Goal: Transaction & Acquisition: Purchase product/service

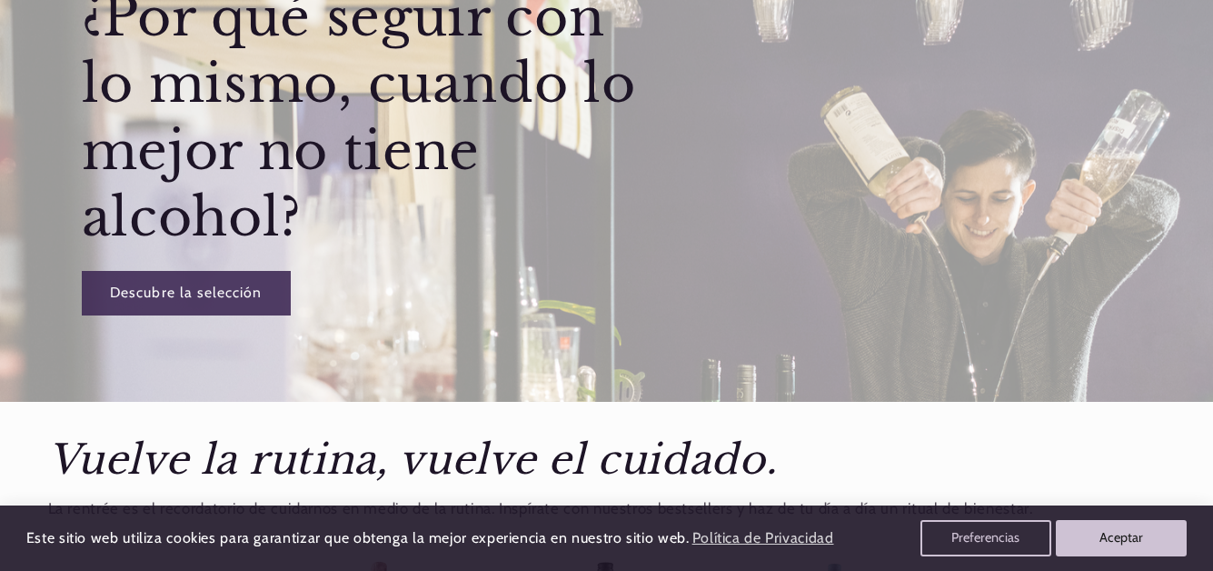
scroll to position [273, 0]
click at [201, 295] on link "Descubre la selección" at bounding box center [185, 292] width 209 height 45
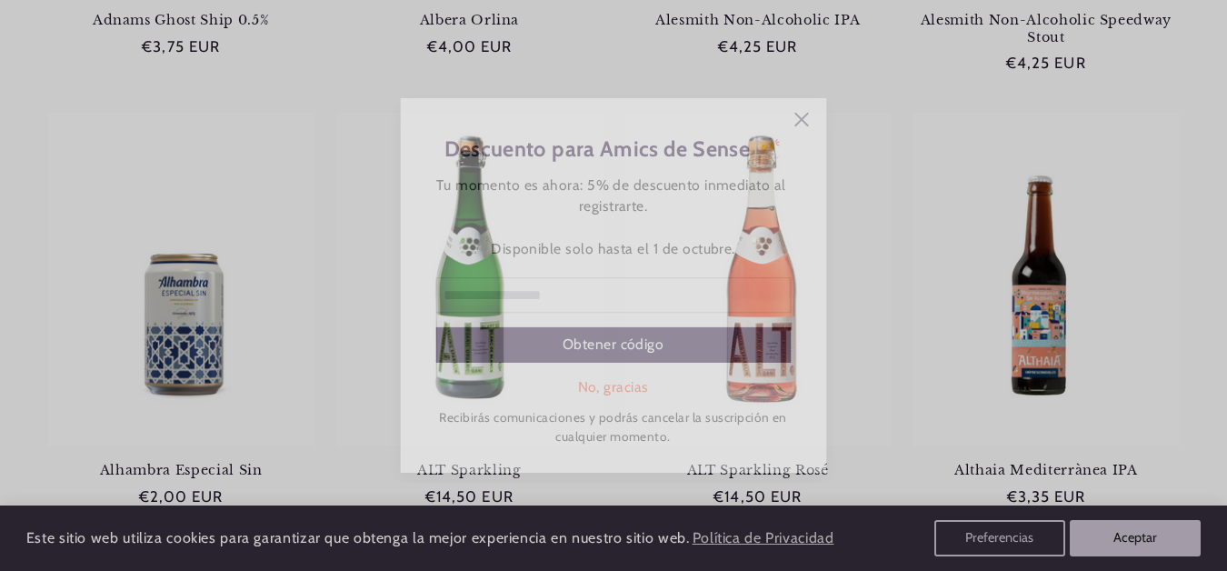
scroll to position [641, 0]
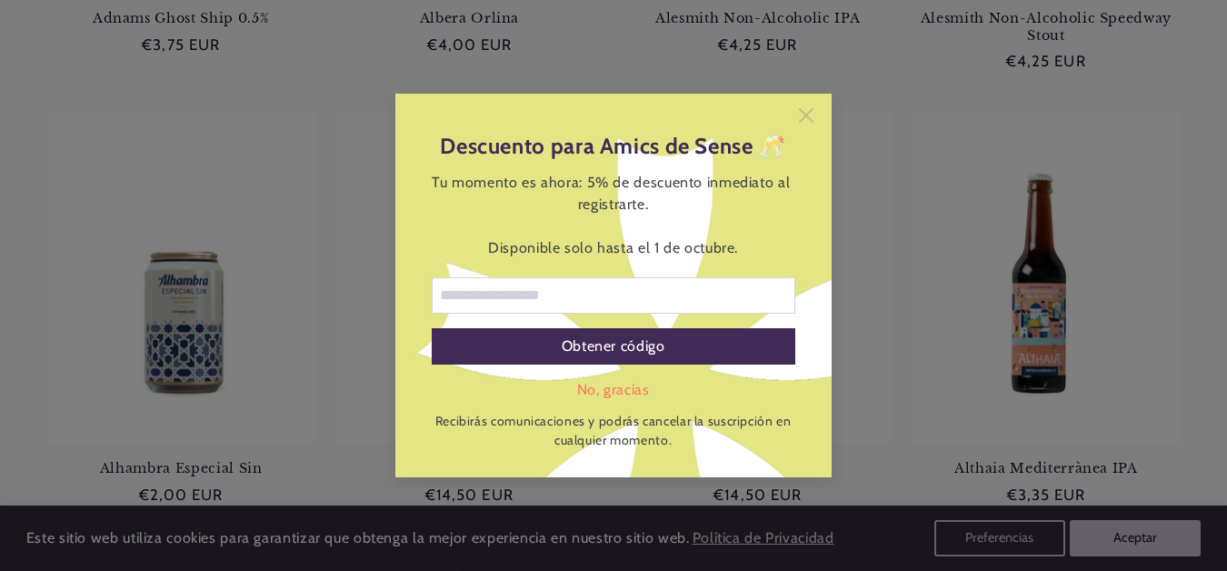
click at [808, 111] on icon at bounding box center [806, 115] width 15 height 15
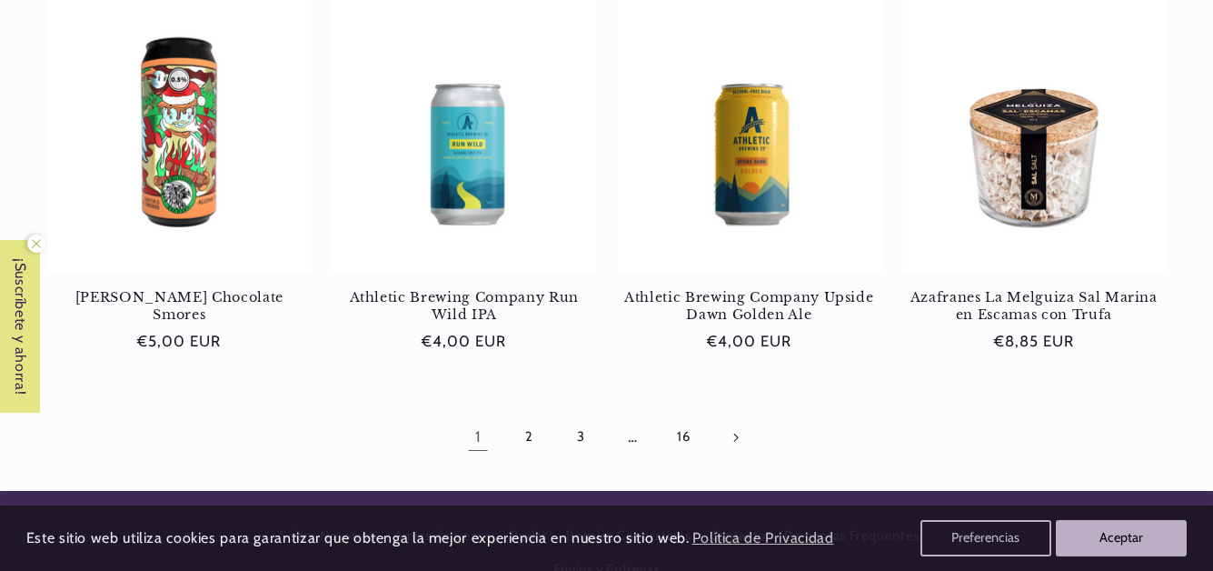
scroll to position [1726, 0]
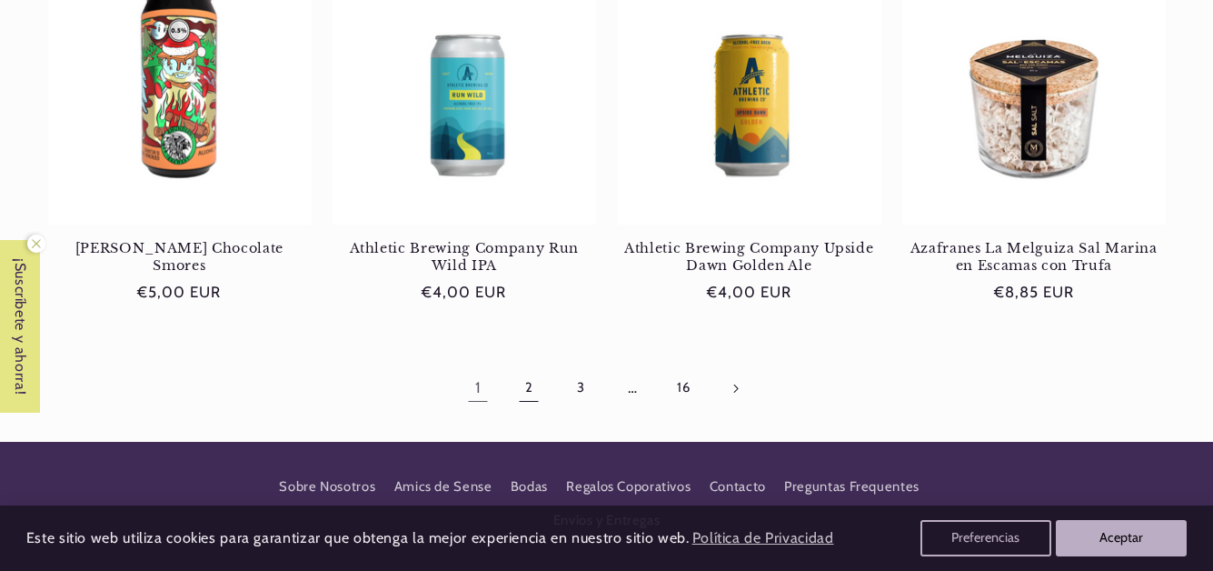
click at [532, 386] on link "2" at bounding box center [529, 388] width 42 height 42
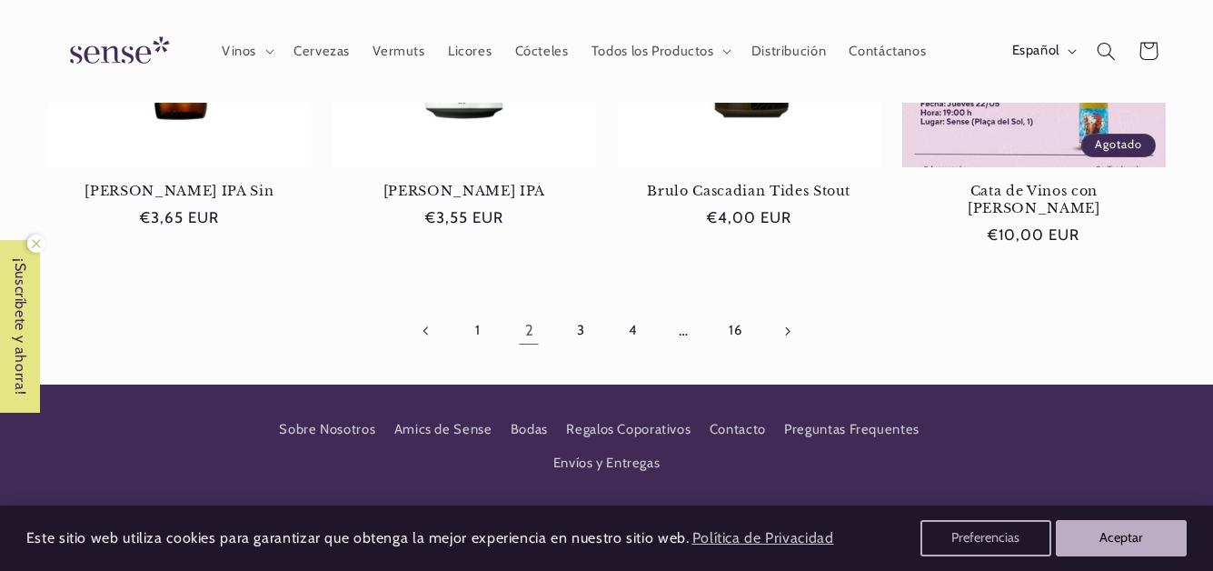
scroll to position [1635, 0]
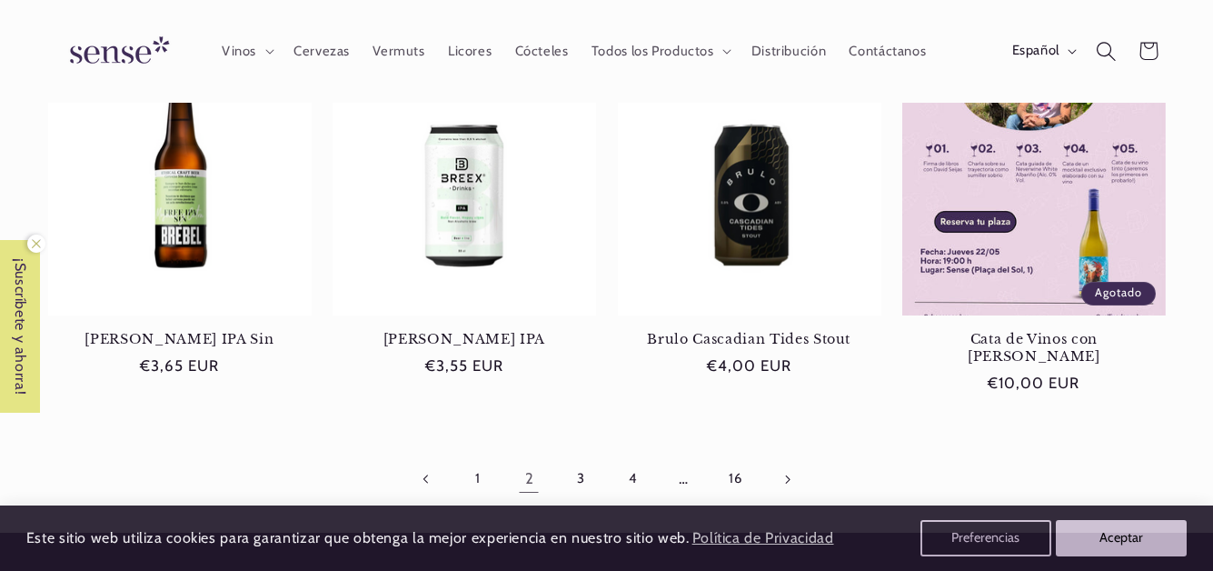
click at [1100, 45] on icon "Búsqueda" at bounding box center [1106, 51] width 20 height 20
click at [1106, 50] on icon "Búsqueda" at bounding box center [1106, 51] width 20 height 20
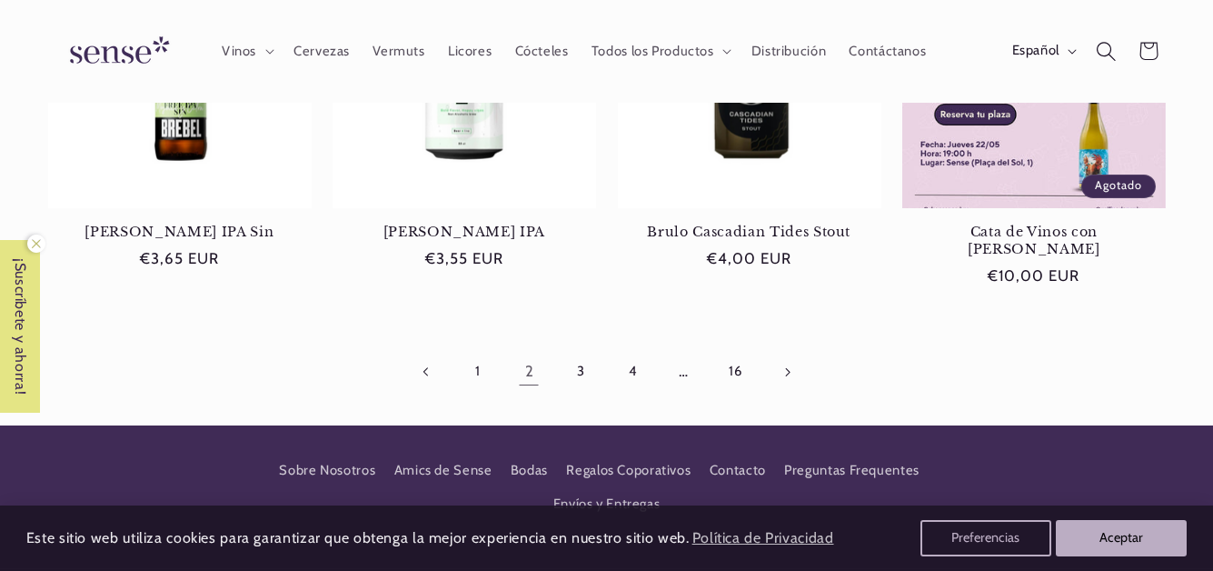
scroll to position [1502, 0]
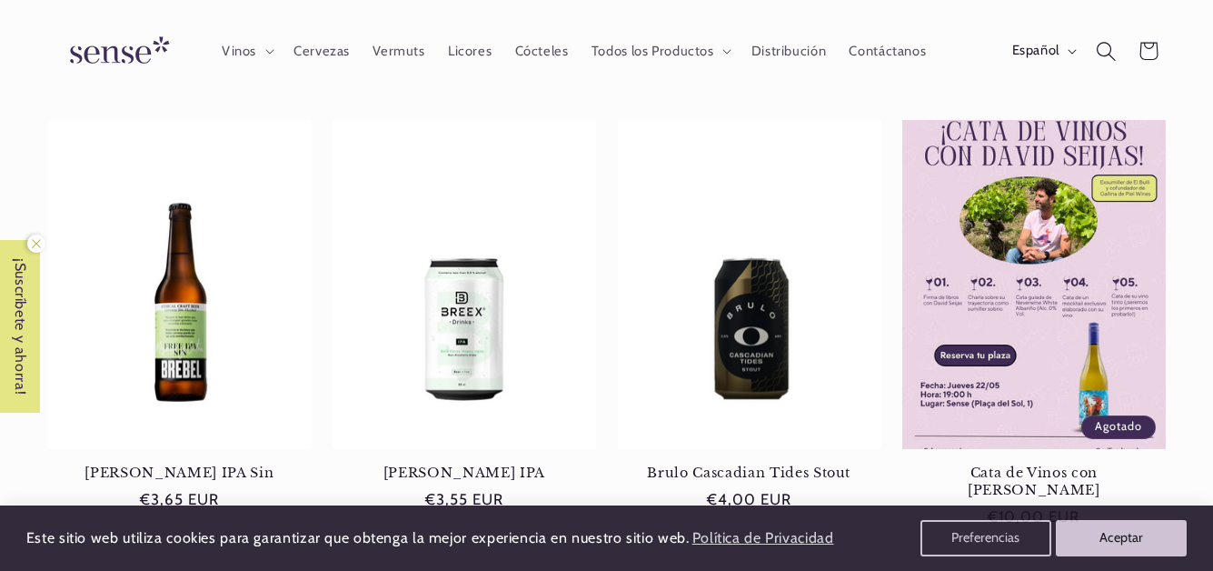
click at [1106, 50] on icon "Búsqueda" at bounding box center [1106, 51] width 20 height 20
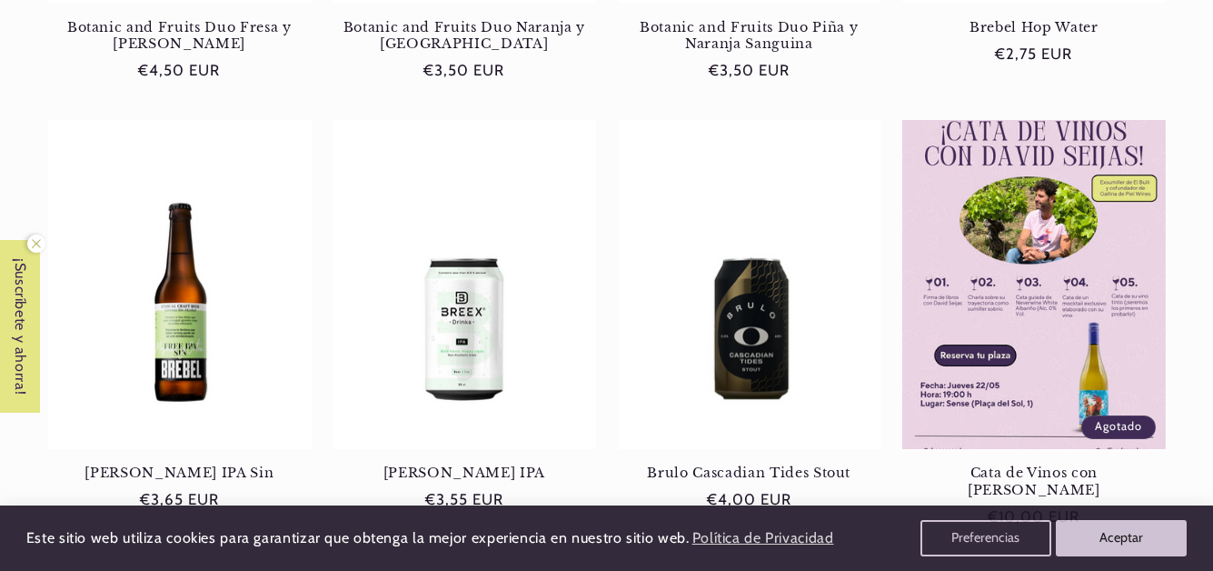
scroll to position [1956, 0]
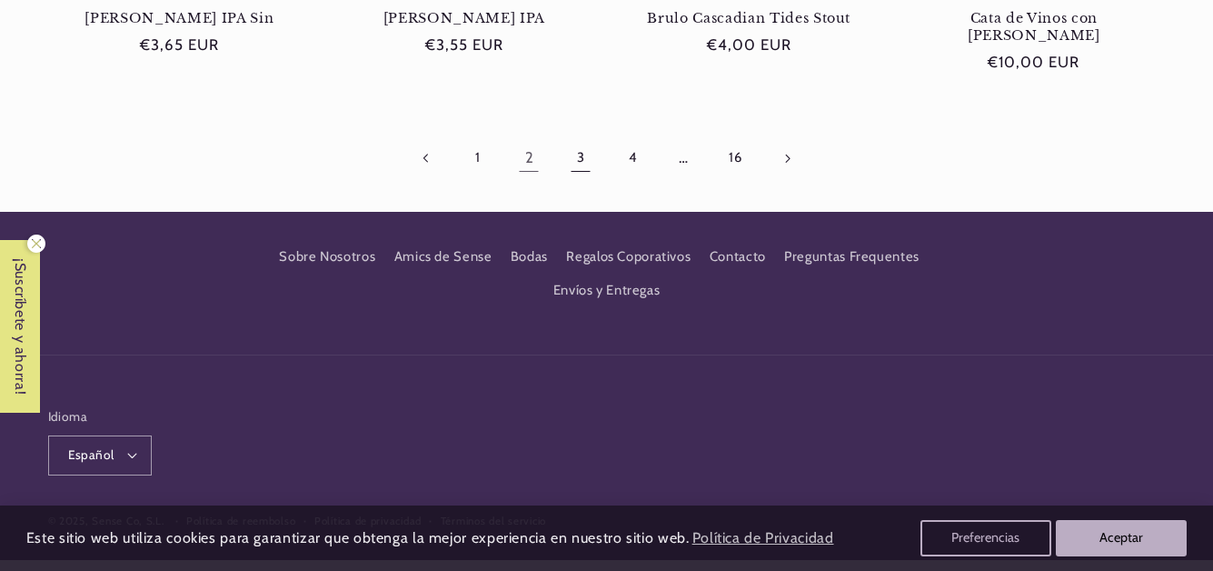
click at [581, 139] on link "3" at bounding box center [581, 158] width 42 height 42
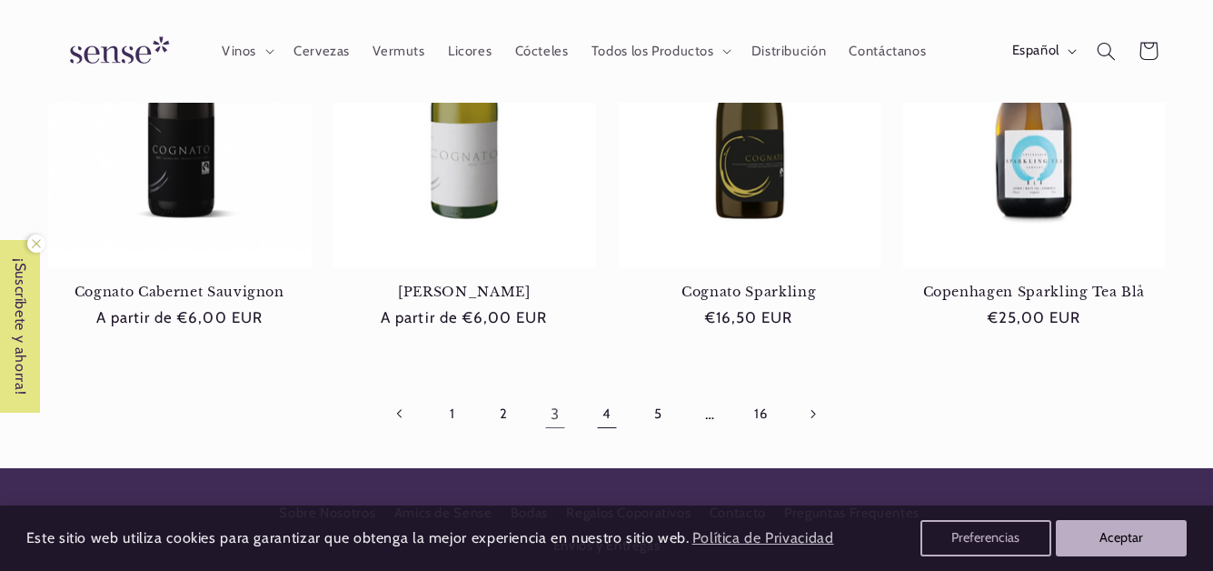
click at [605, 414] on link "4" at bounding box center [606, 414] width 42 height 42
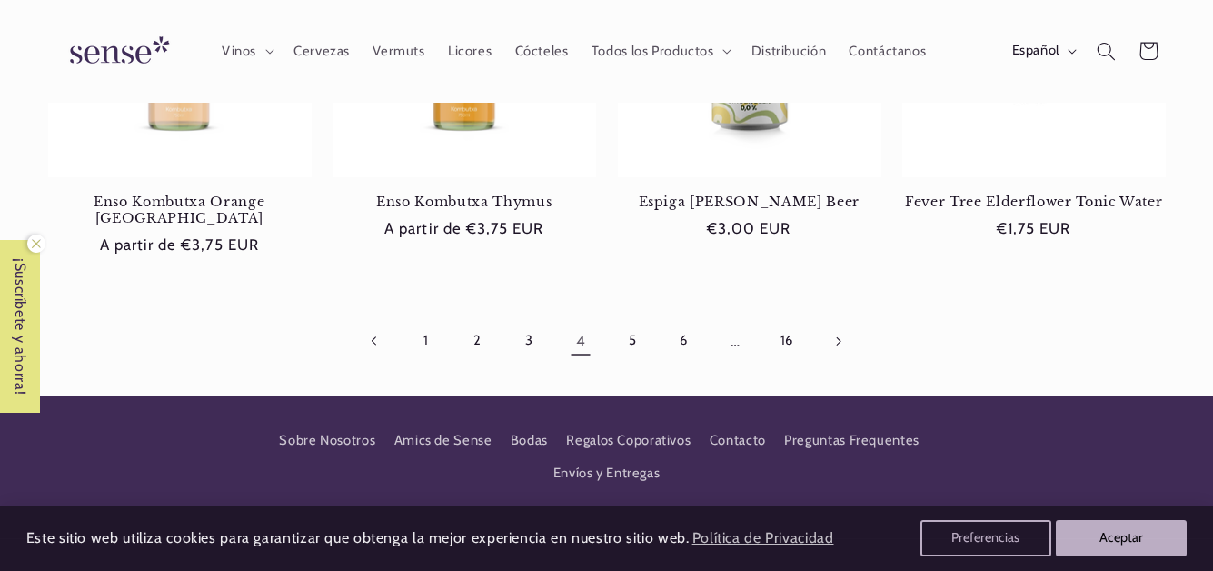
scroll to position [1635, 0]
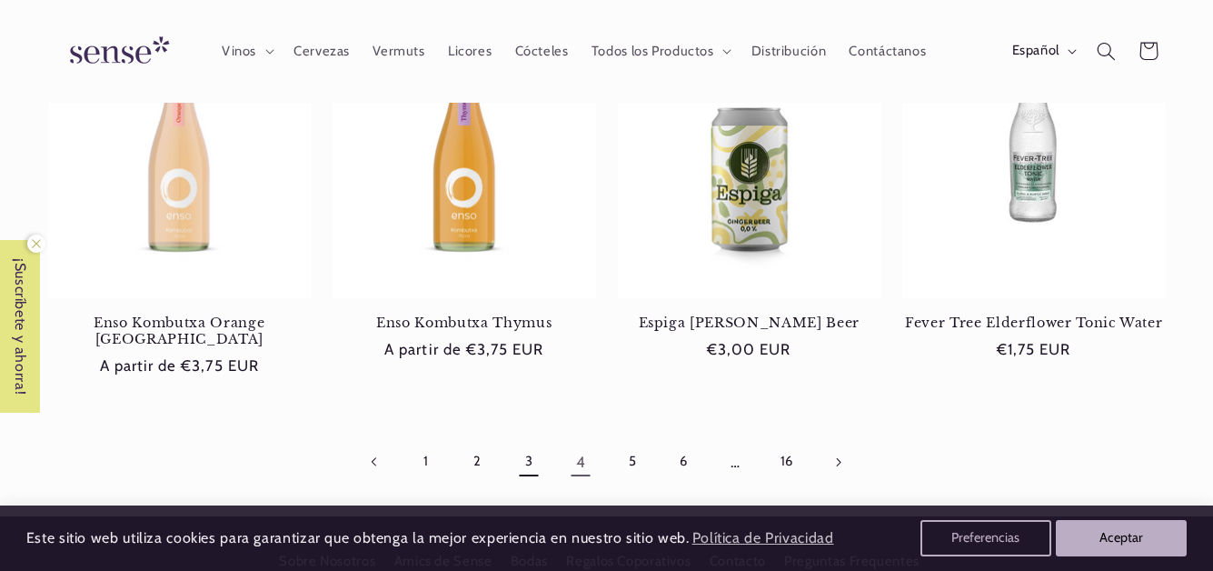
click at [527, 445] on link "3" at bounding box center [529, 462] width 42 height 42
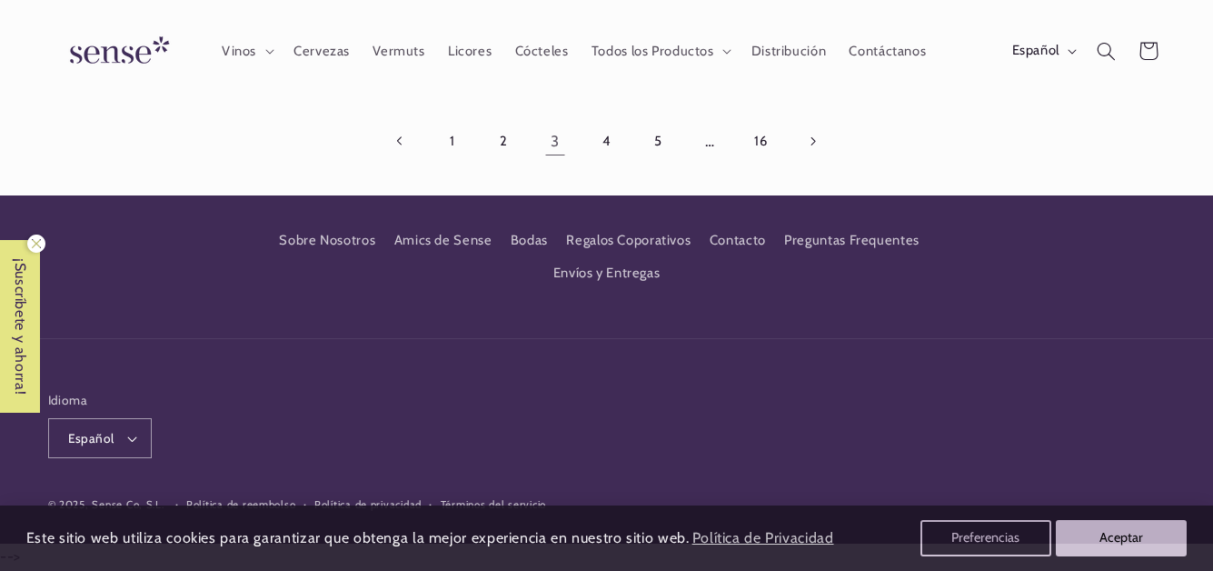
scroll to position [1741, 0]
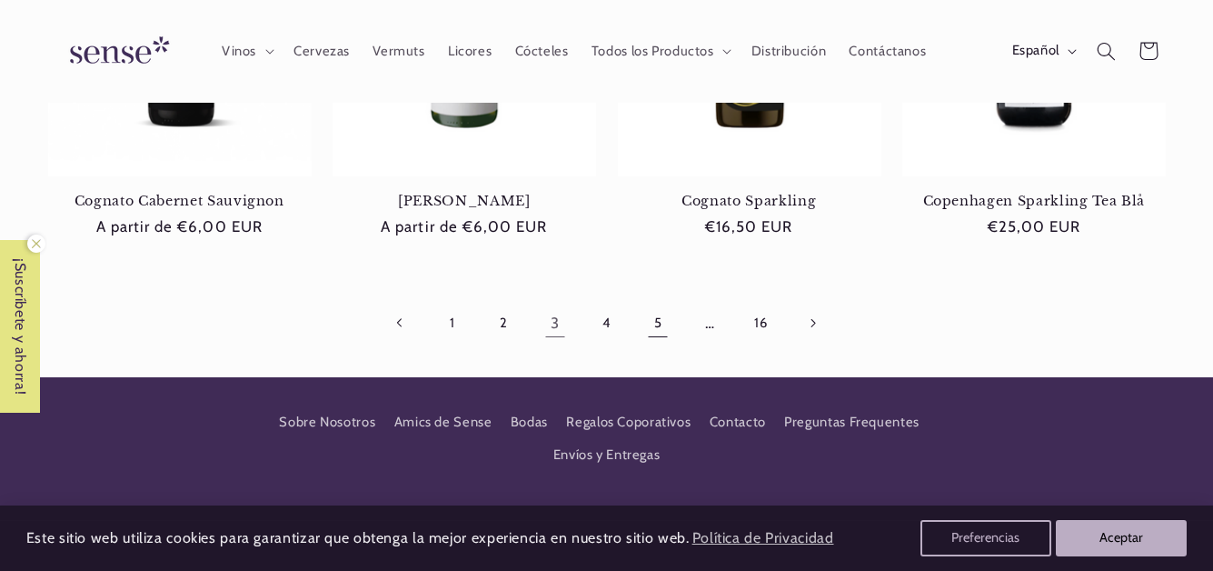
click at [655, 321] on link "5" at bounding box center [658, 324] width 42 height 42
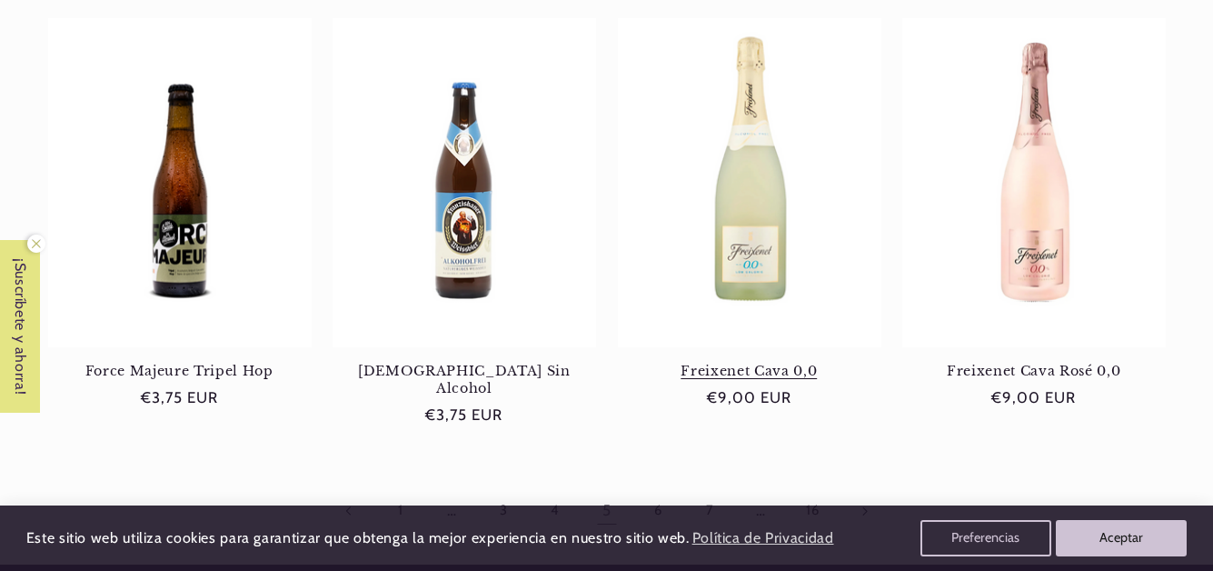
scroll to position [1635, 0]
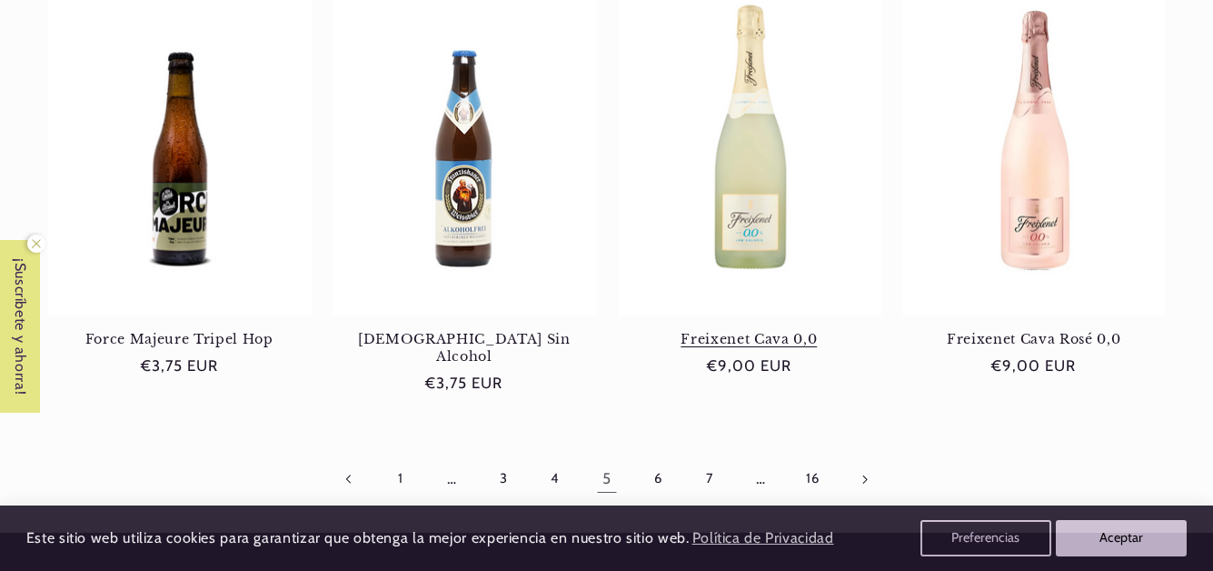
click at [775, 343] on link "Freixenet Cava 0,0" at bounding box center [749, 339] width 263 height 16
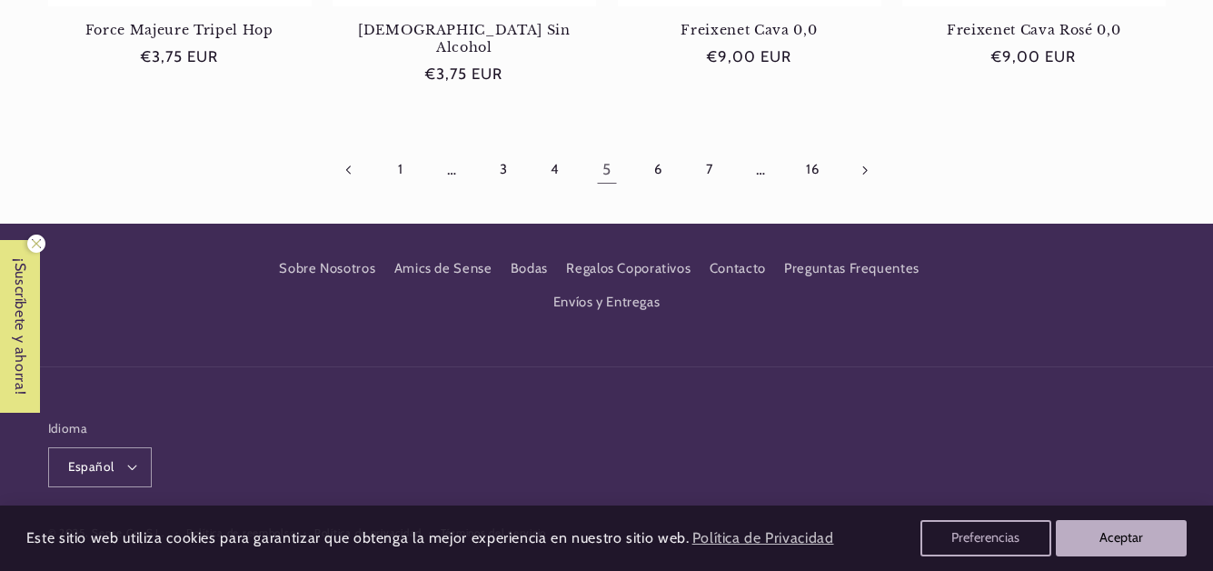
scroll to position [1956, 0]
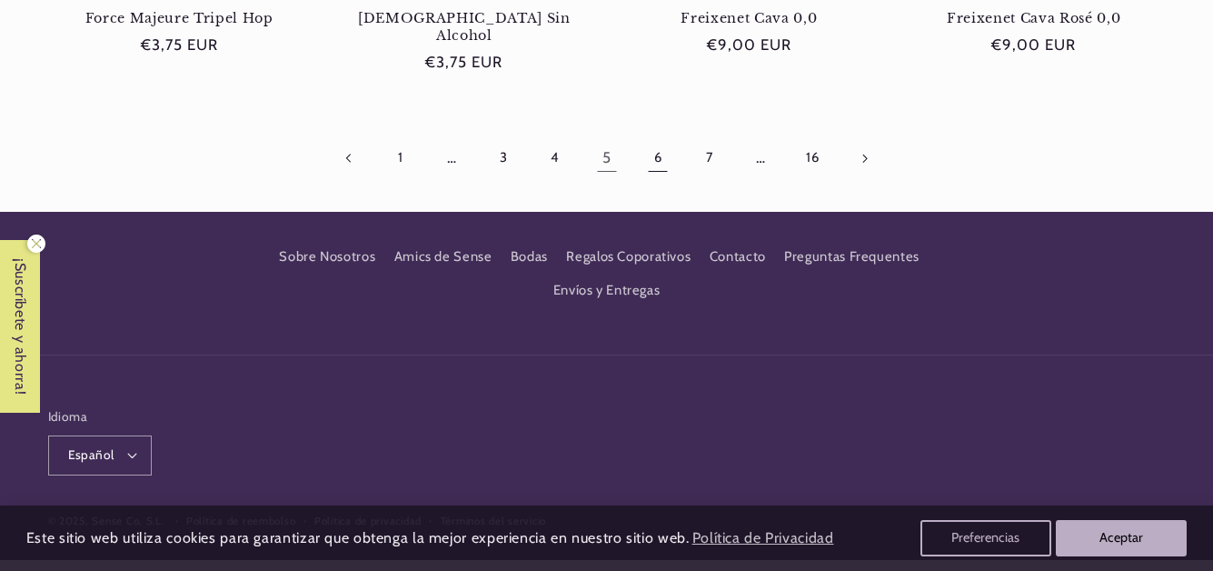
click at [658, 142] on link "6" at bounding box center [658, 158] width 42 height 42
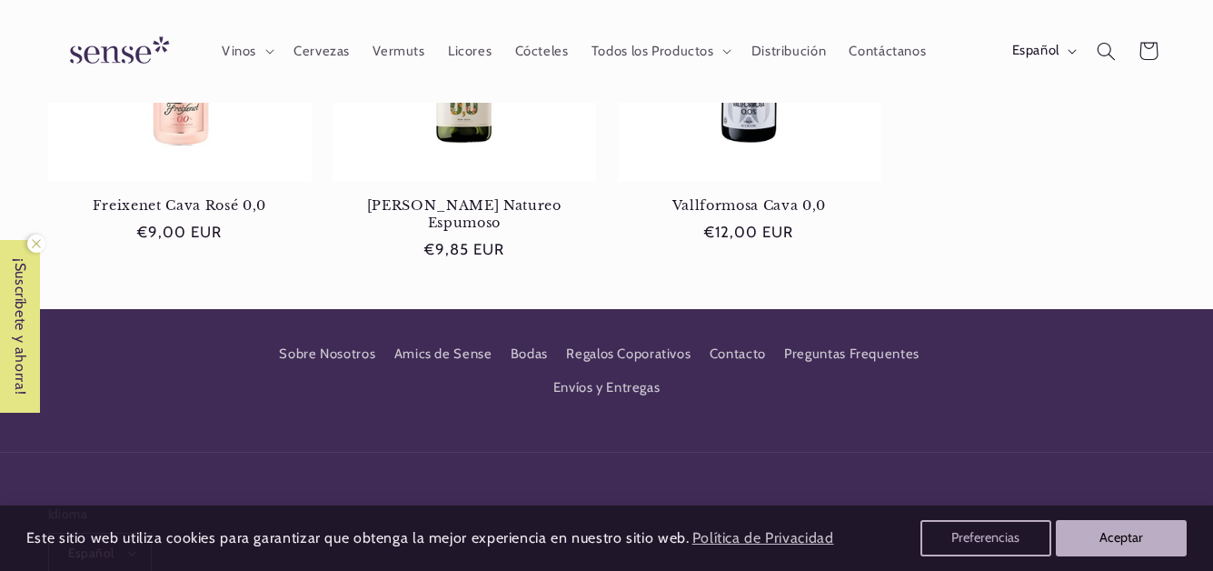
scroll to position [727, 0]
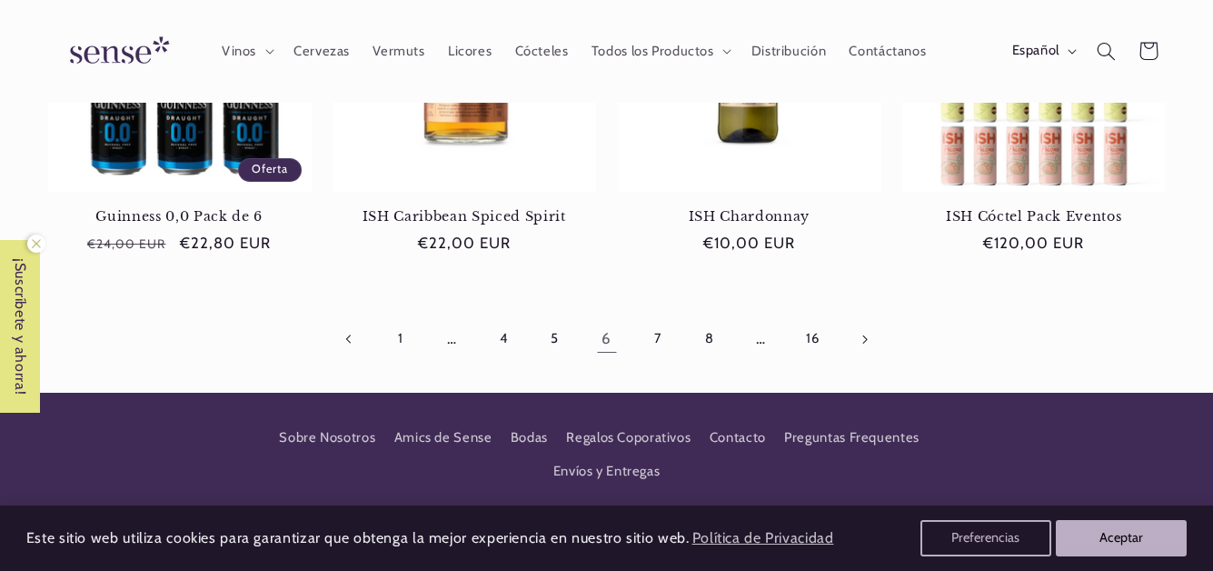
scroll to position [1741, 0]
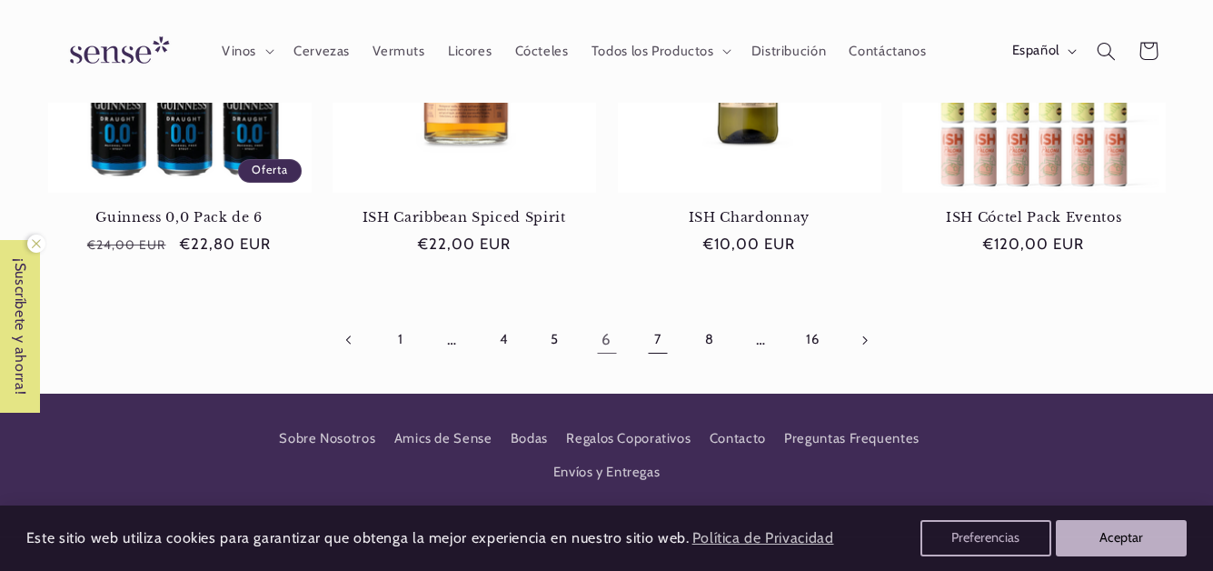
click at [655, 330] on link "7" at bounding box center [658, 340] width 42 height 42
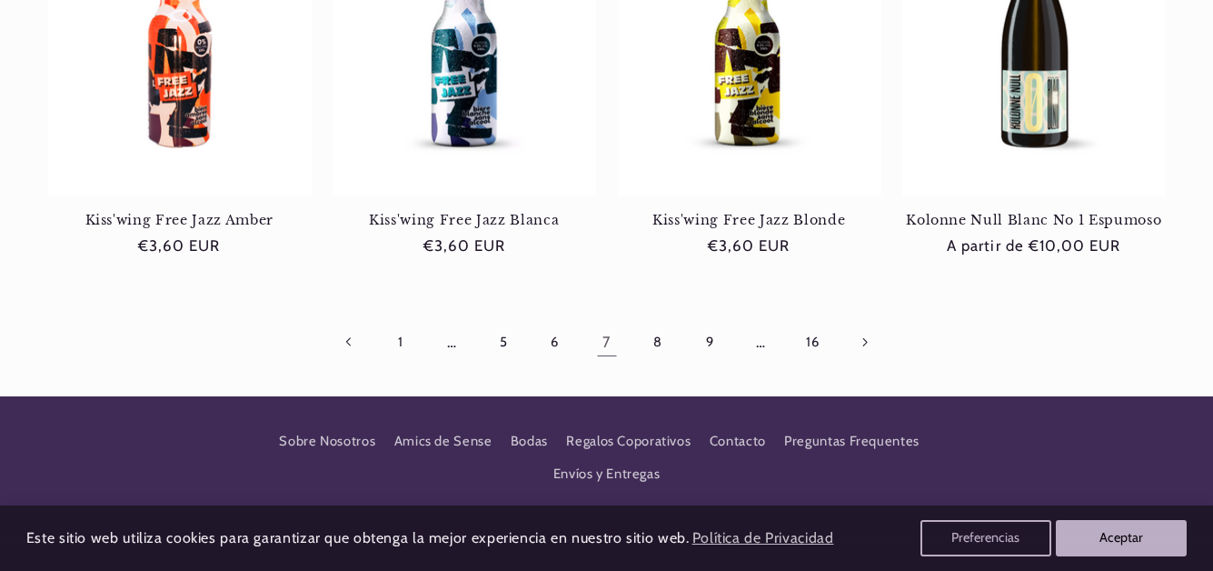
scroll to position [1908, 0]
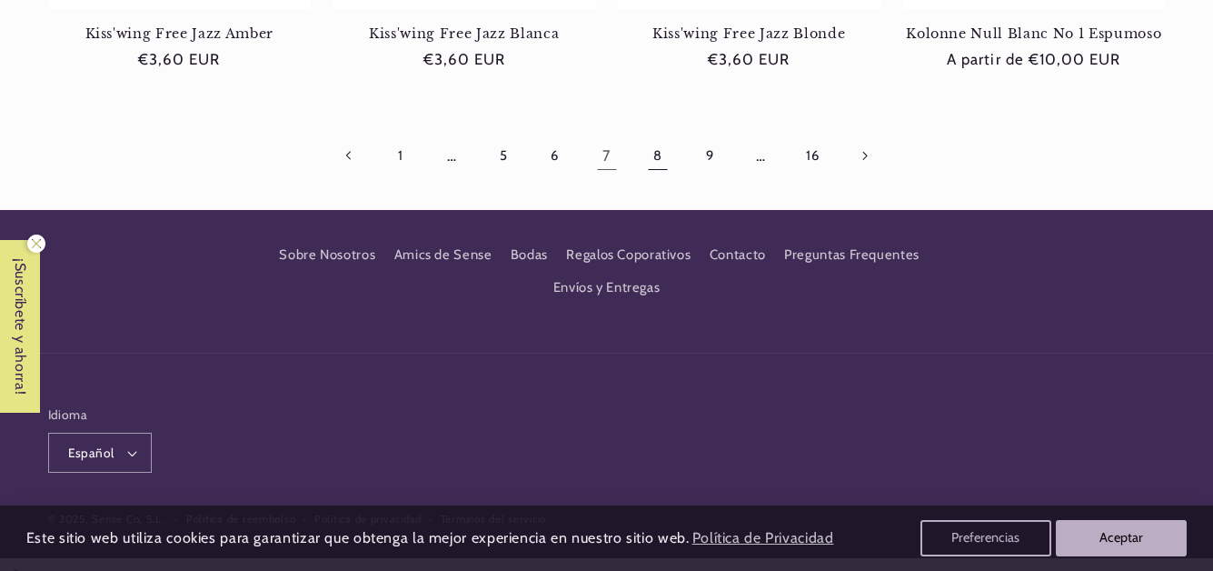
click at [658, 158] on link "8" at bounding box center [658, 156] width 42 height 42
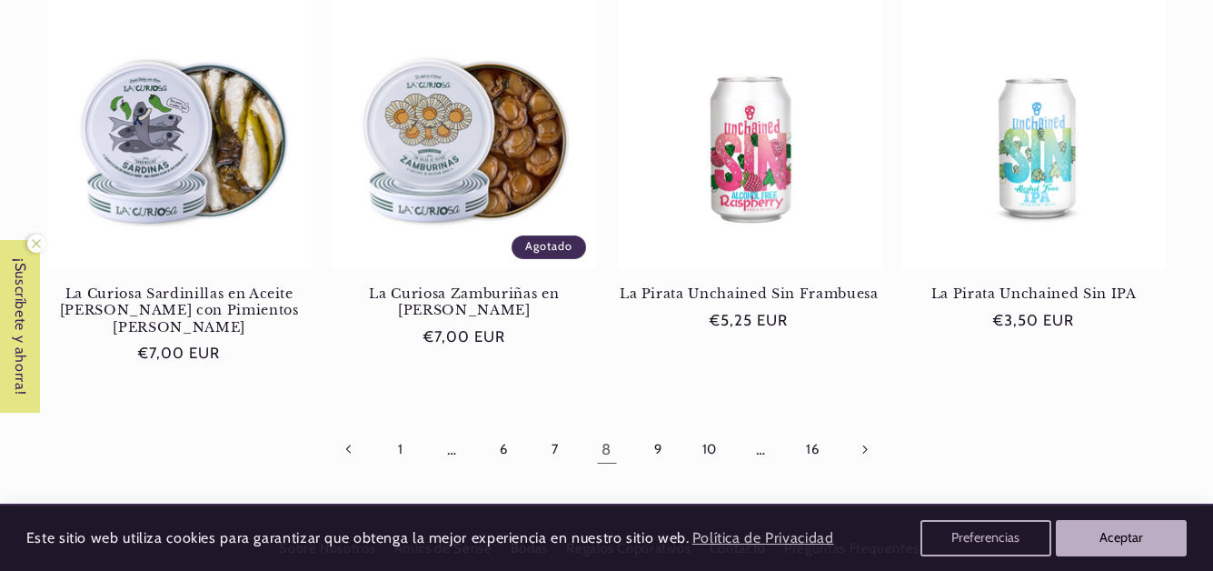
scroll to position [1817, 0]
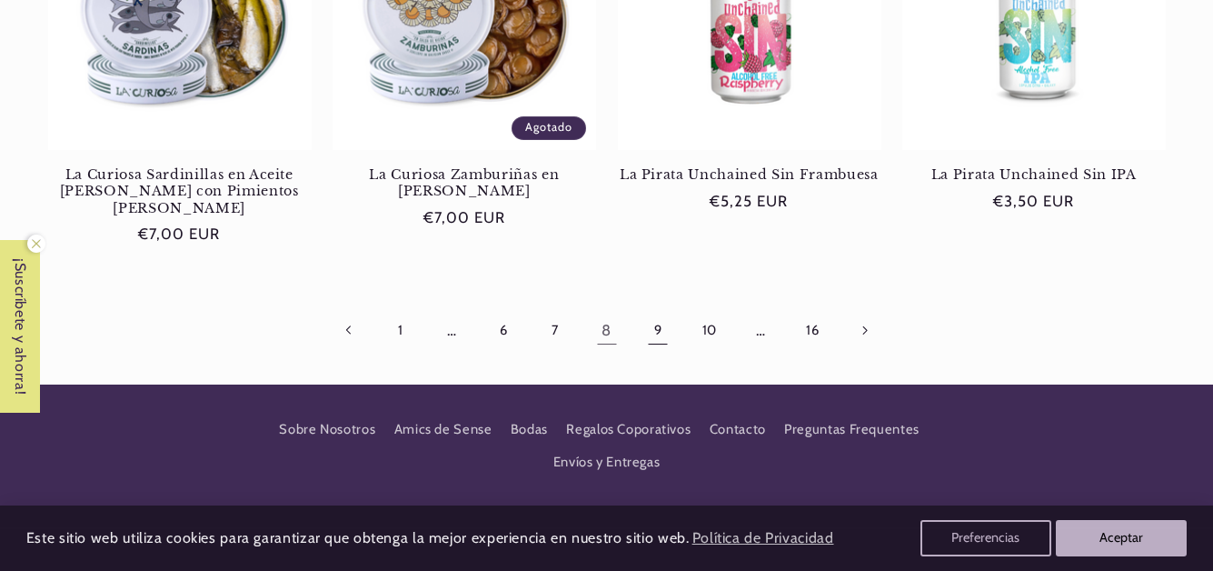
click at [659, 310] on link "9" at bounding box center [658, 331] width 42 height 42
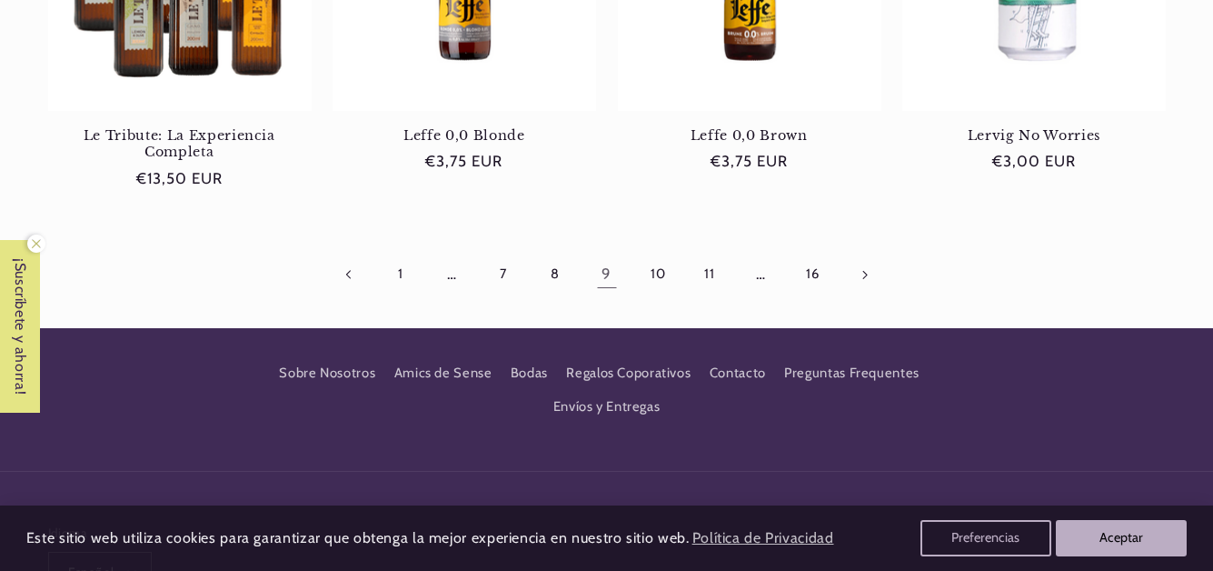
scroll to position [1817, 0]
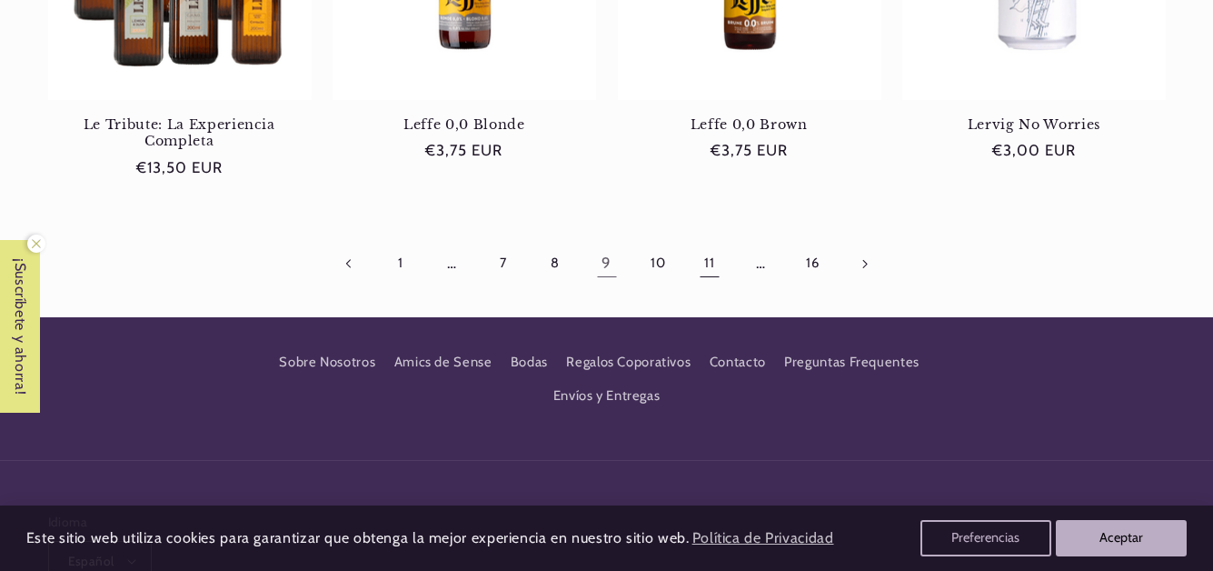
click at [709, 267] on link "11" at bounding box center [710, 264] width 42 height 42
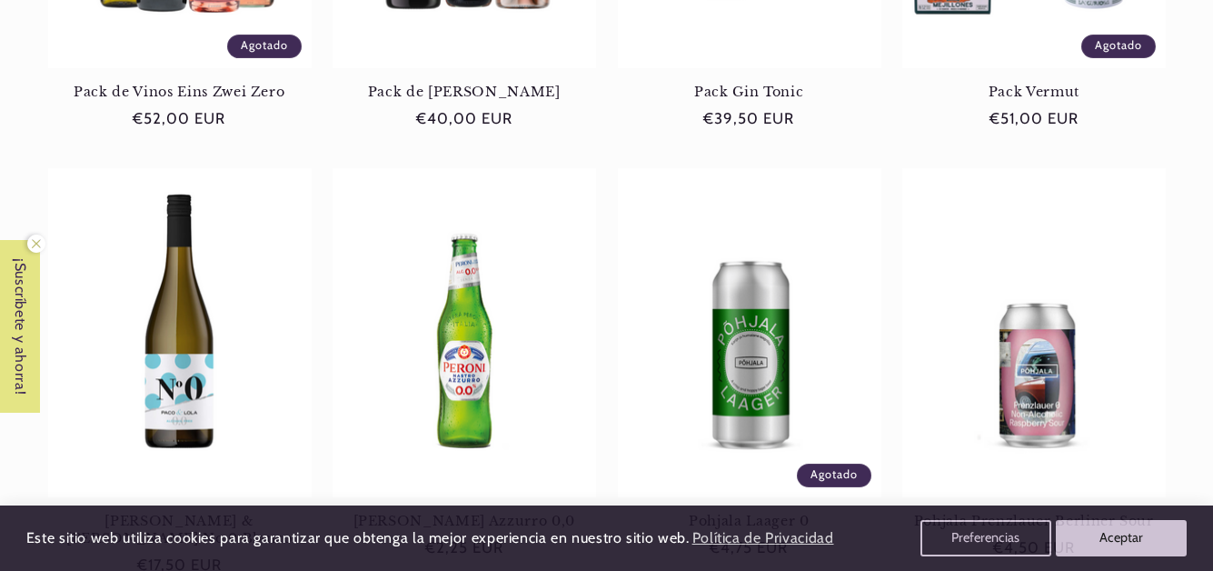
scroll to position [1908, 0]
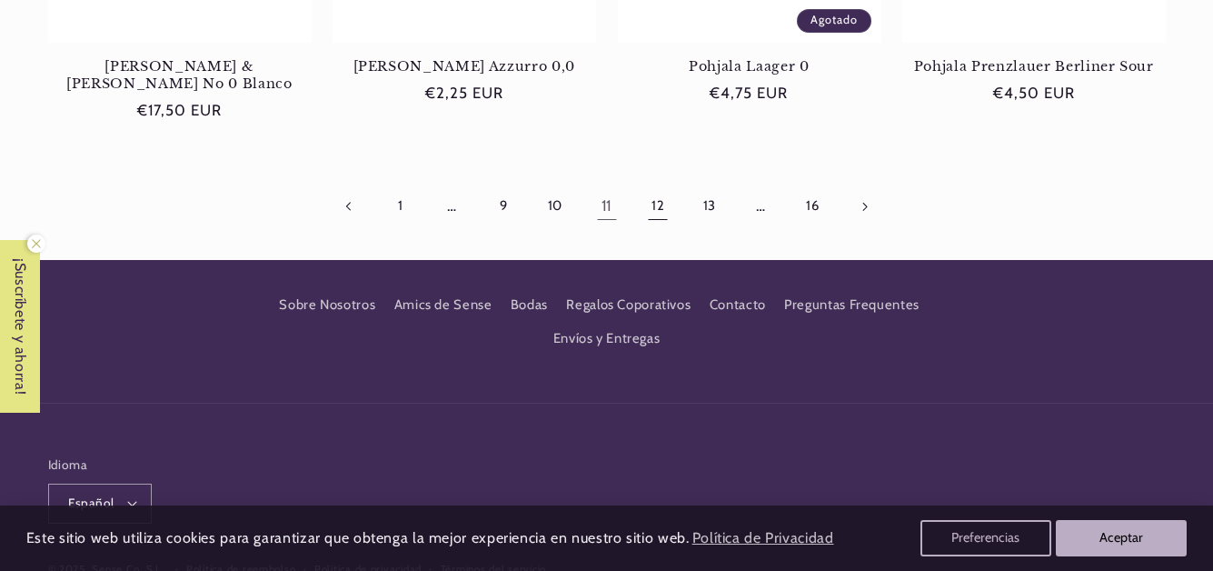
click at [659, 185] on link "12" at bounding box center [658, 206] width 42 height 42
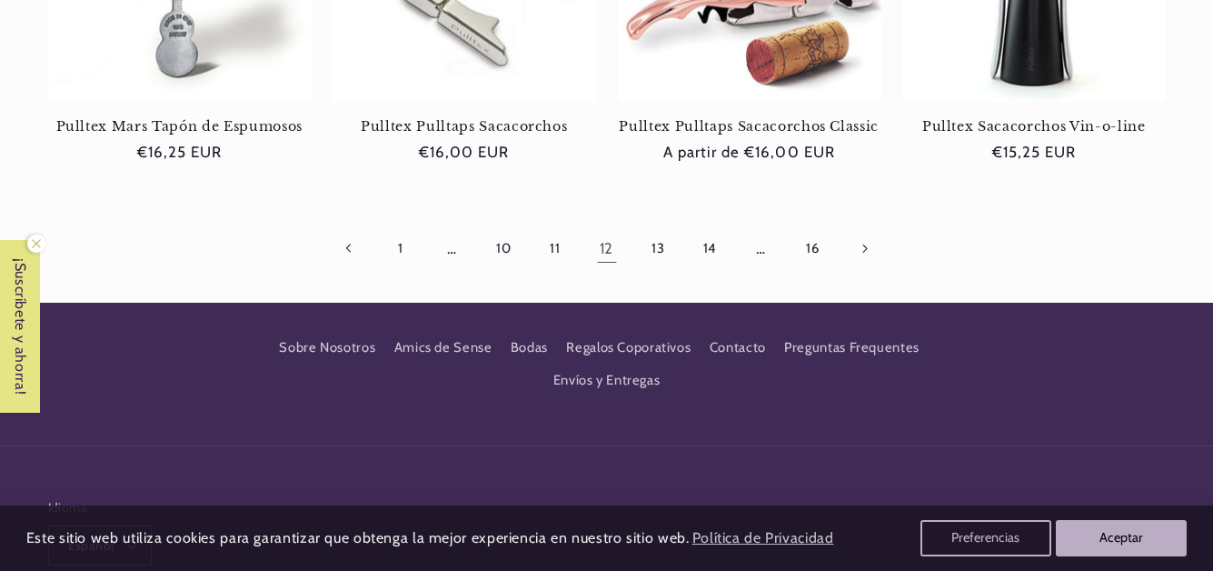
scroll to position [1817, 0]
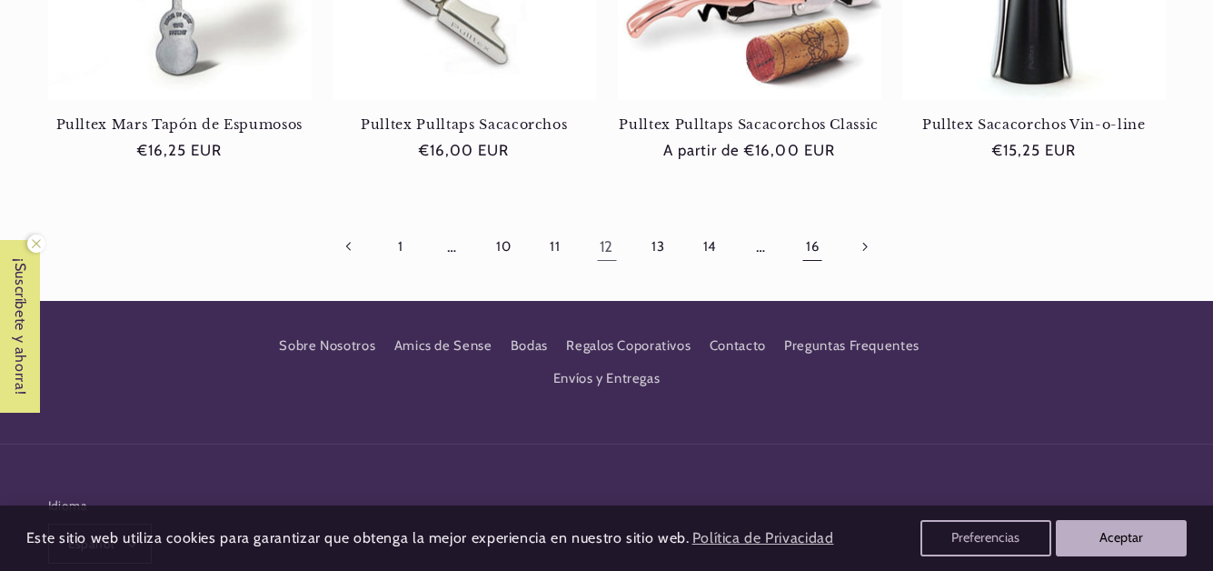
click at [810, 245] on link "16" at bounding box center [812, 247] width 42 height 42
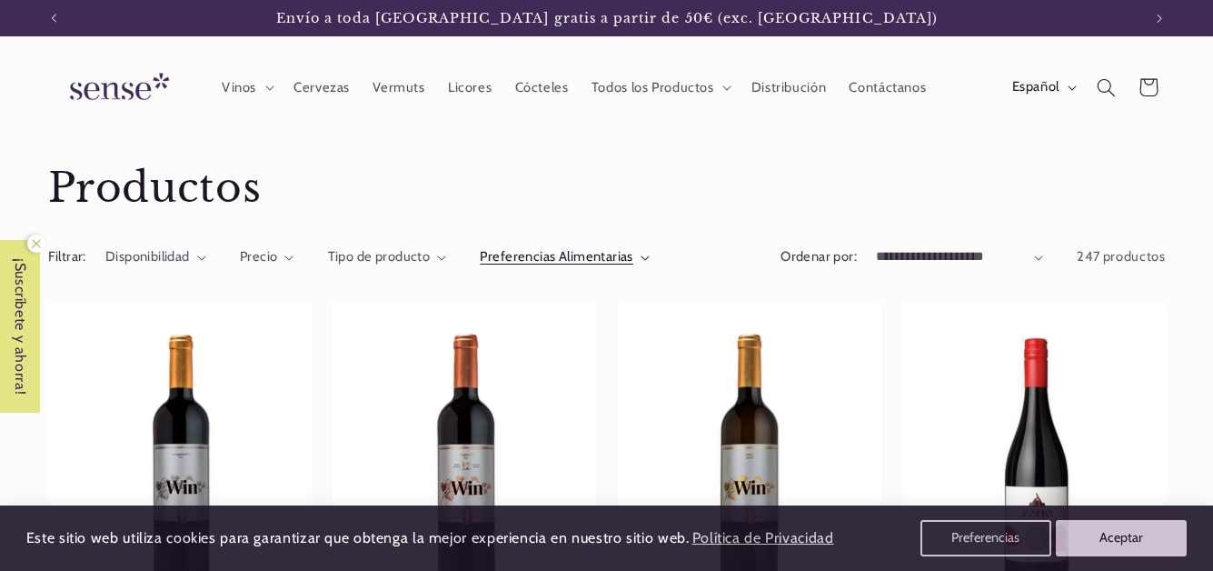
click at [627, 254] on span "Preferencias Alimentarias" at bounding box center [557, 256] width 154 height 16
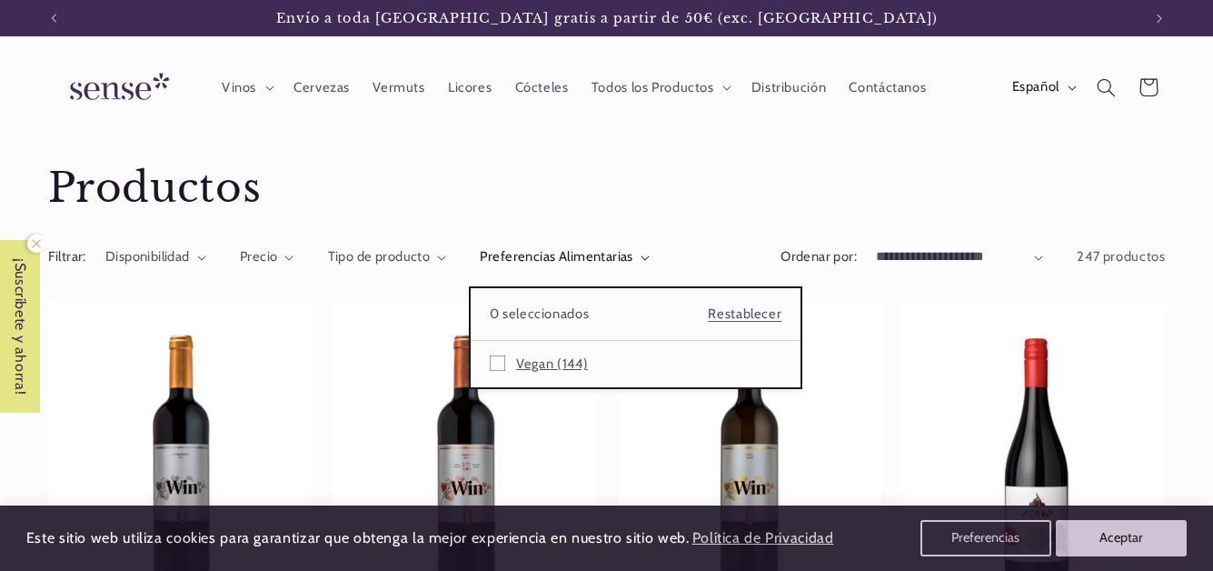
click at [495, 364] on icon at bounding box center [497, 362] width 15 height 15
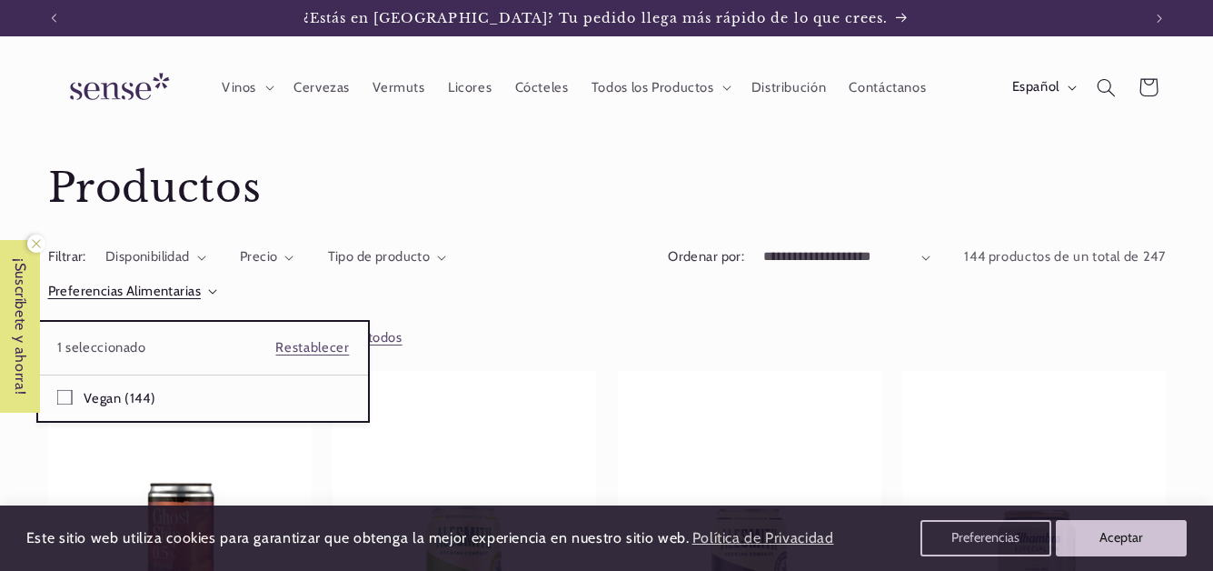
click at [218, 295] on summary "Preferencias Alimentarias" at bounding box center [133, 292] width 170 height 20
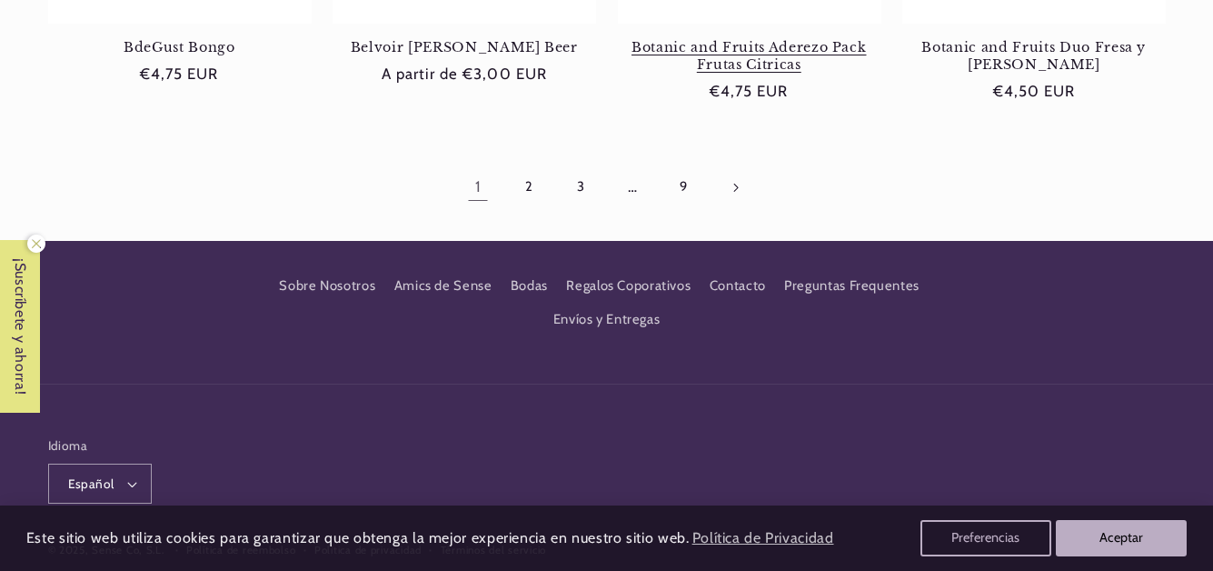
scroll to position [1999, 0]
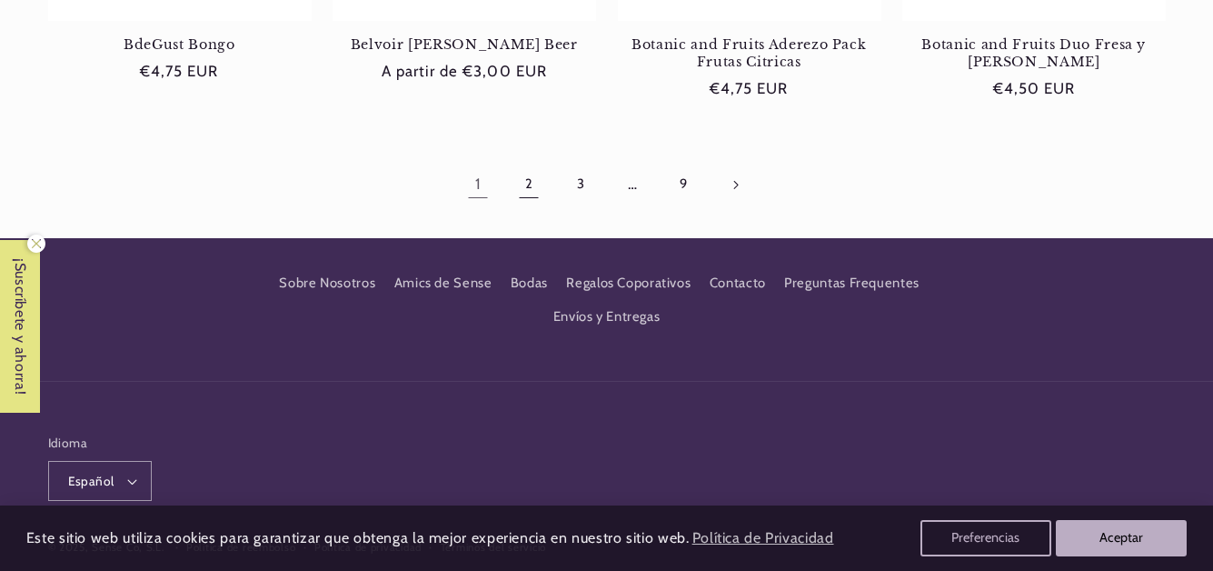
click at [532, 182] on link "2" at bounding box center [529, 185] width 42 height 42
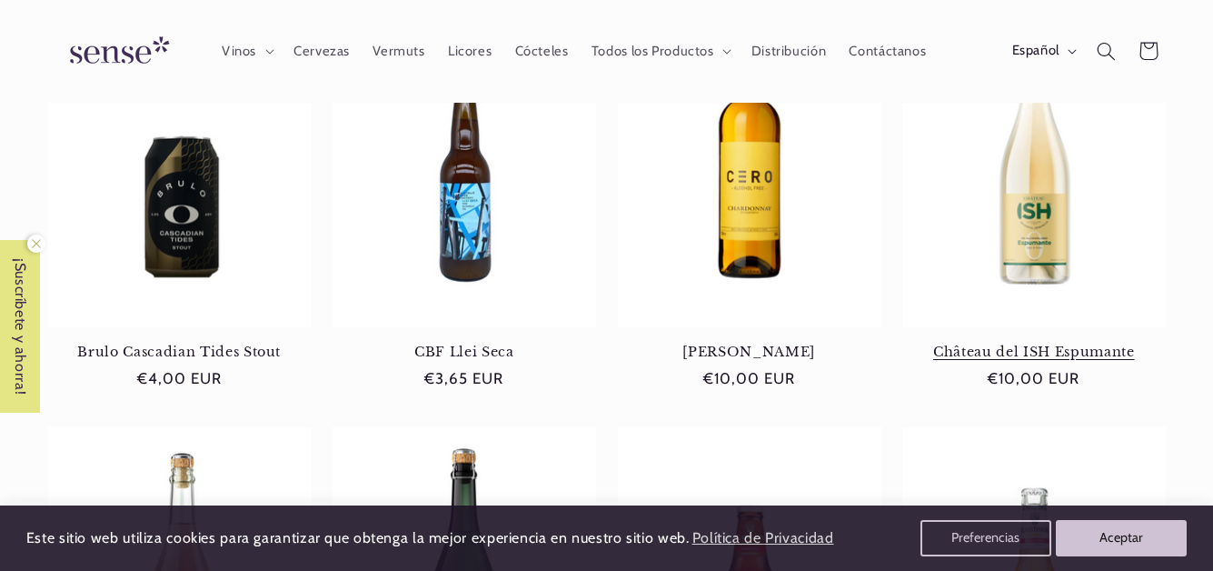
click at [1087, 346] on link "Château del ISH Espumante" at bounding box center [1033, 351] width 263 height 16
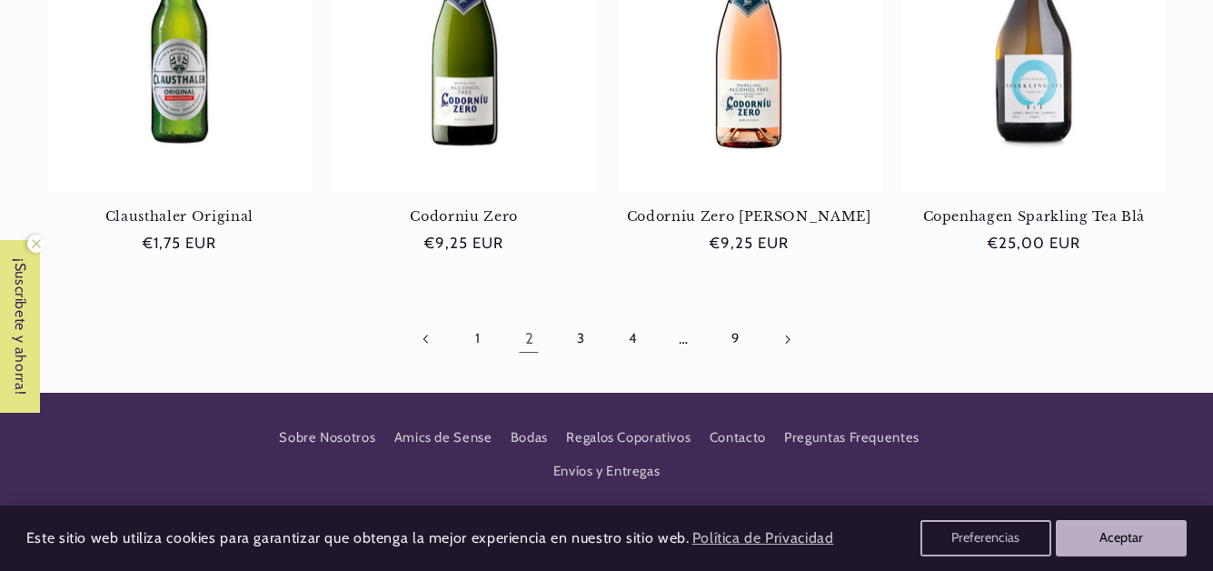
scroll to position [1813, 0]
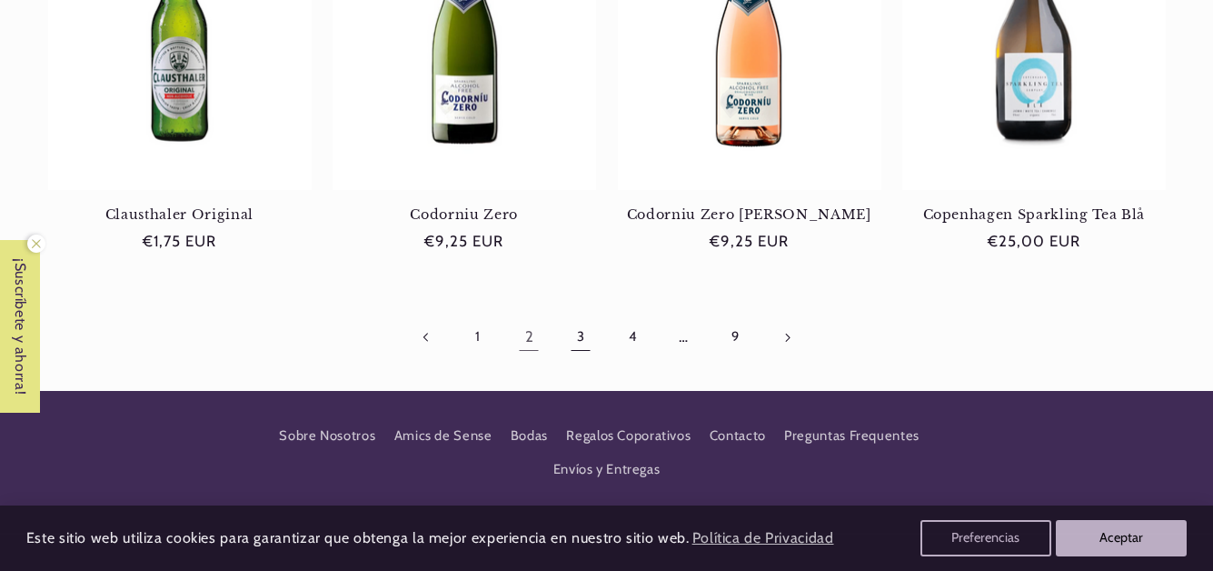
click at [580, 334] on link "3" at bounding box center [581, 337] width 42 height 42
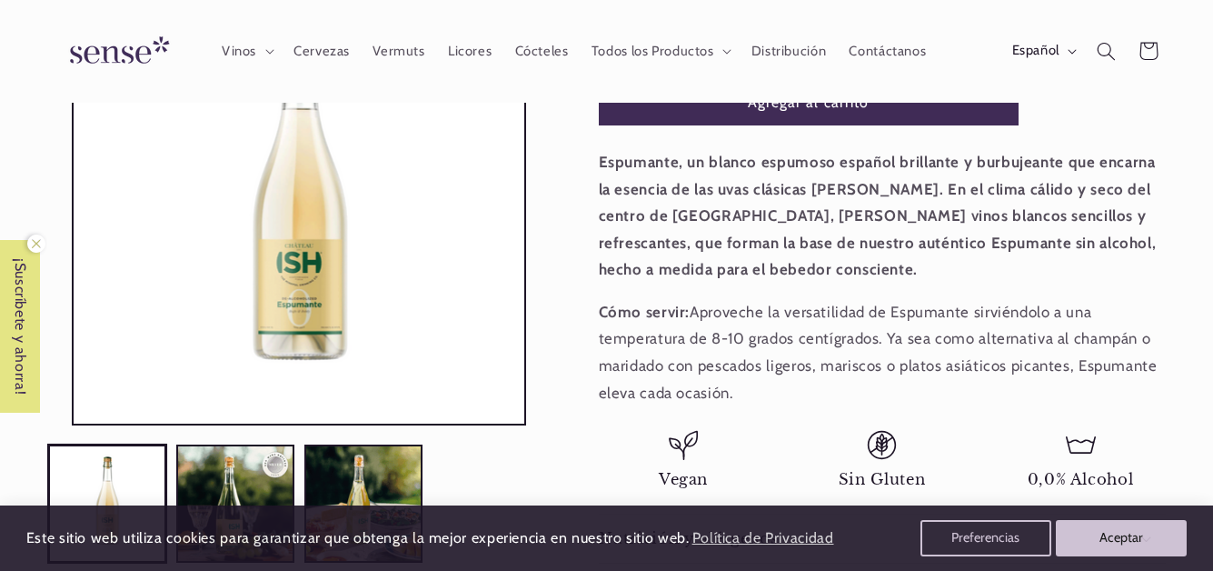
scroll to position [363, 0]
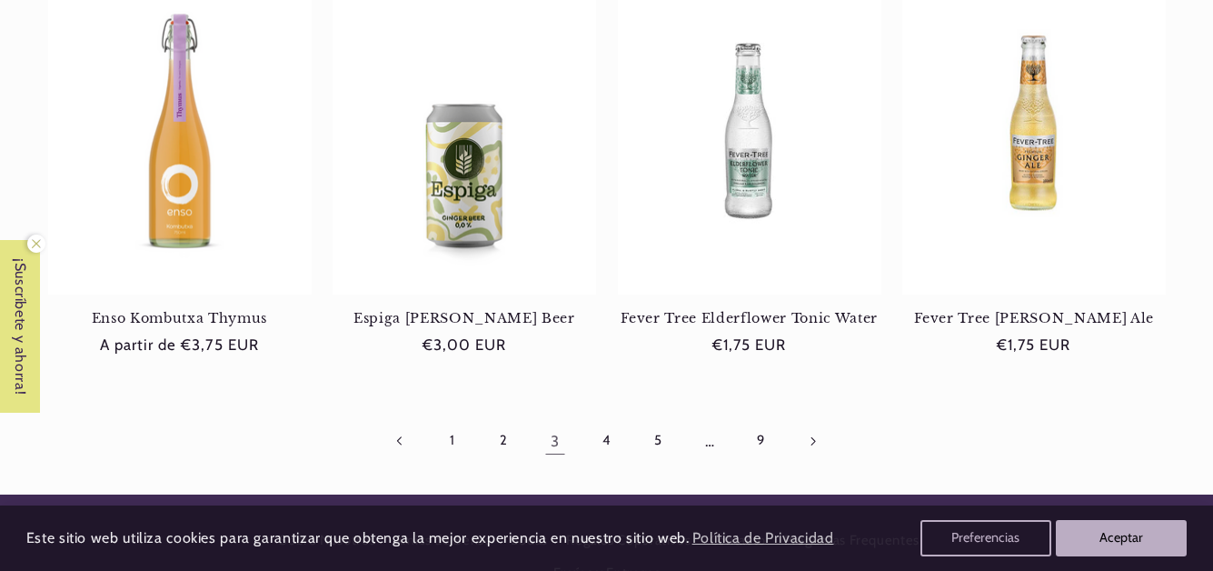
scroll to position [1726, 0]
click at [608, 424] on link "4" at bounding box center [606, 440] width 42 height 42
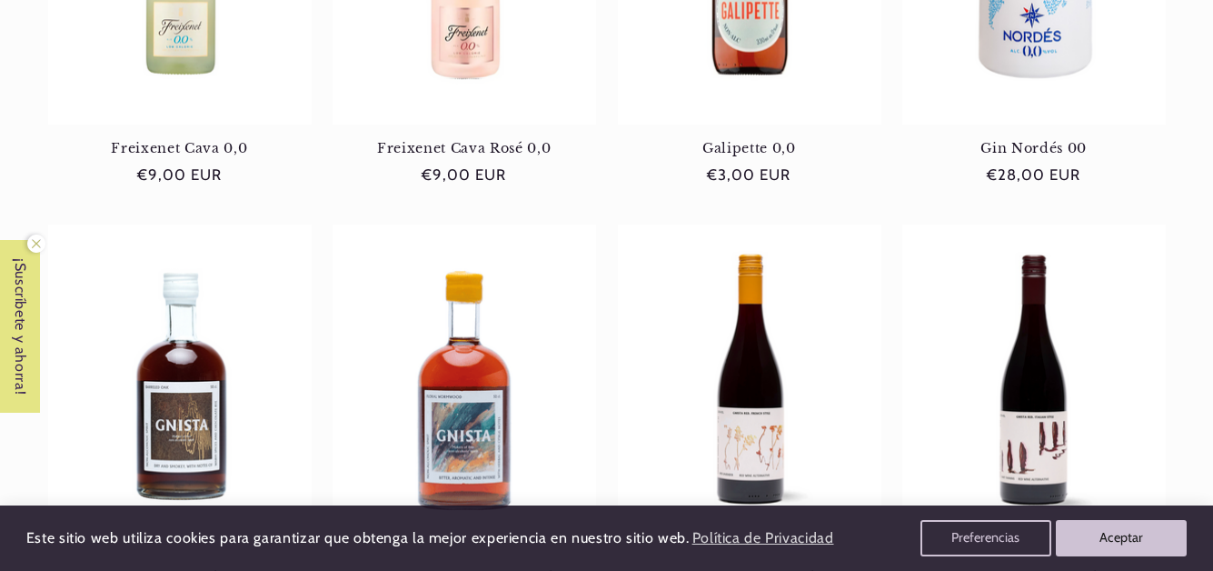
scroll to position [1726, 0]
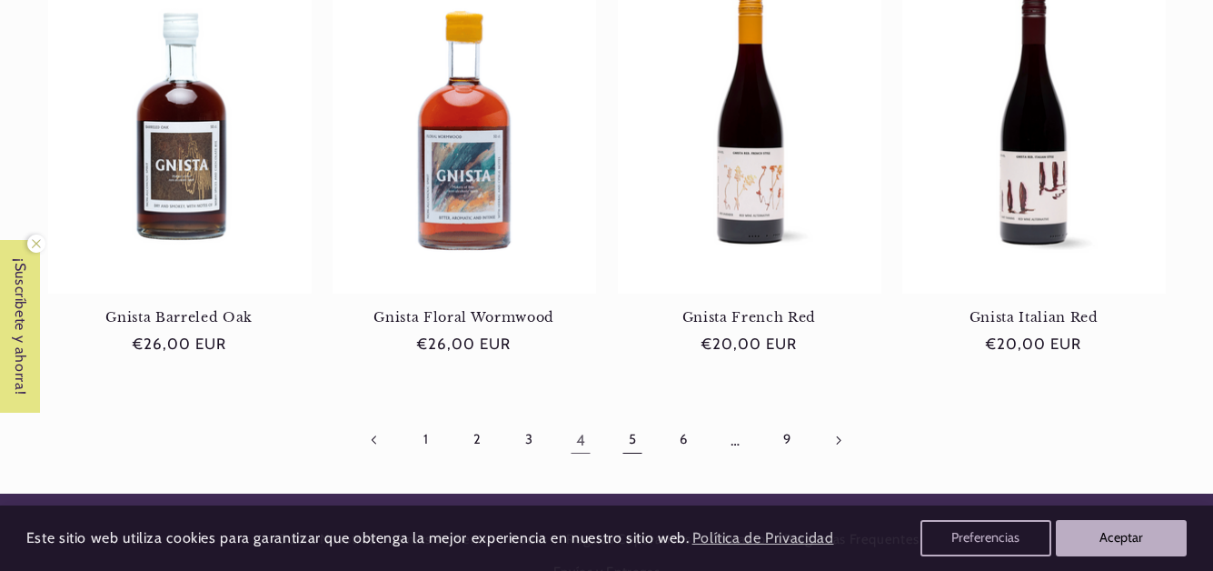
click at [630, 428] on link "5" at bounding box center [632, 440] width 42 height 42
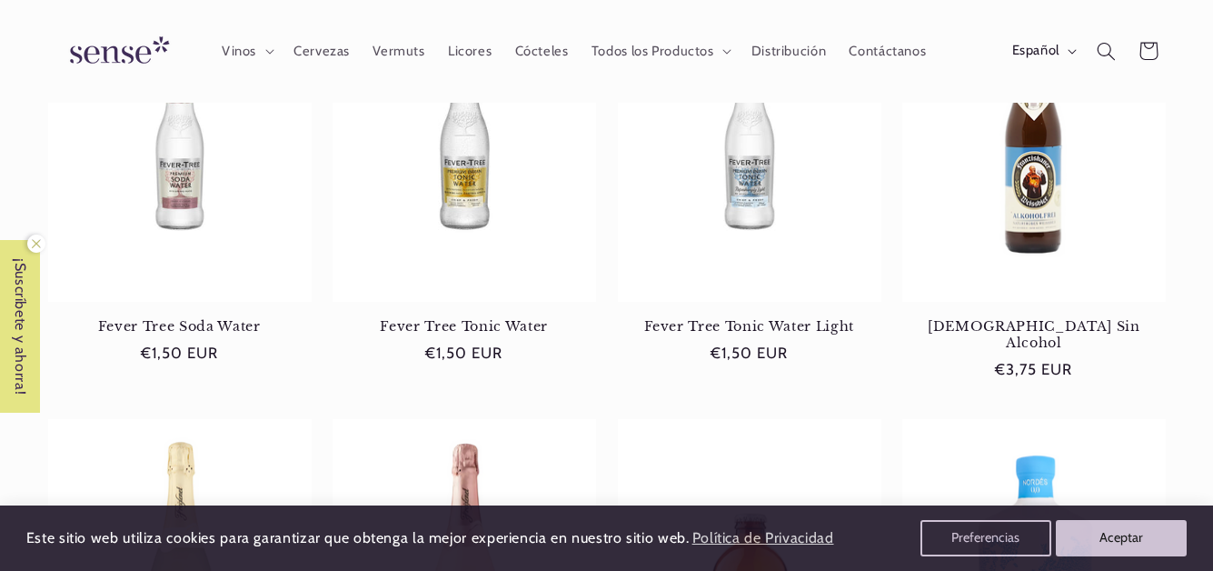
scroll to position [623, 0]
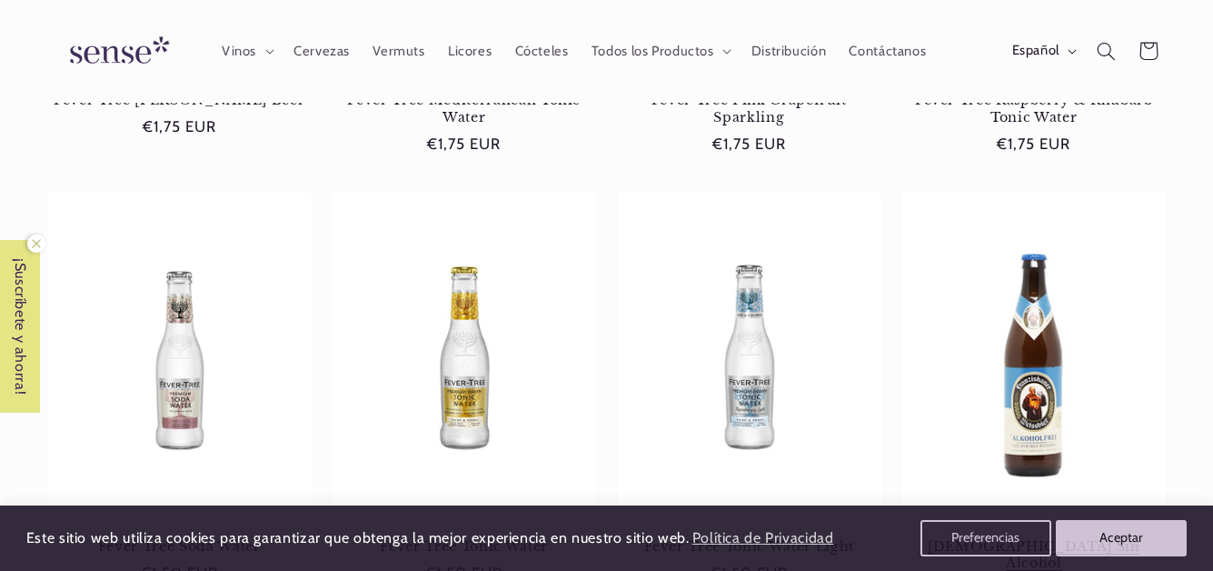
click at [1024, 538] on link "[DEMOGRAPHIC_DATA] Sin Alcohol" at bounding box center [1033, 555] width 263 height 34
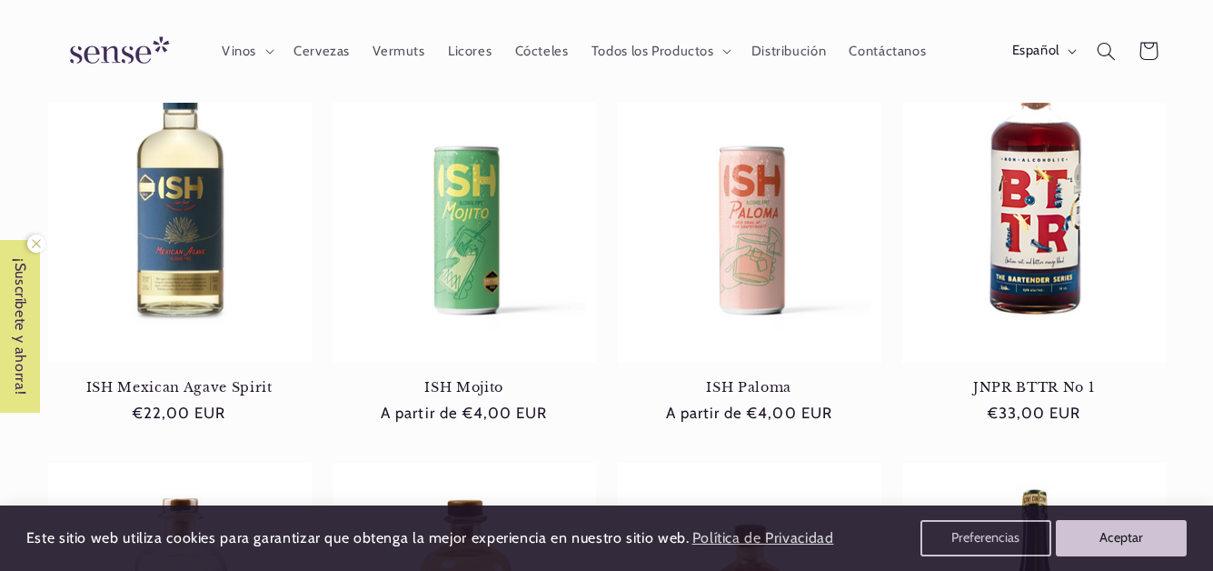
scroll to position [999, 0]
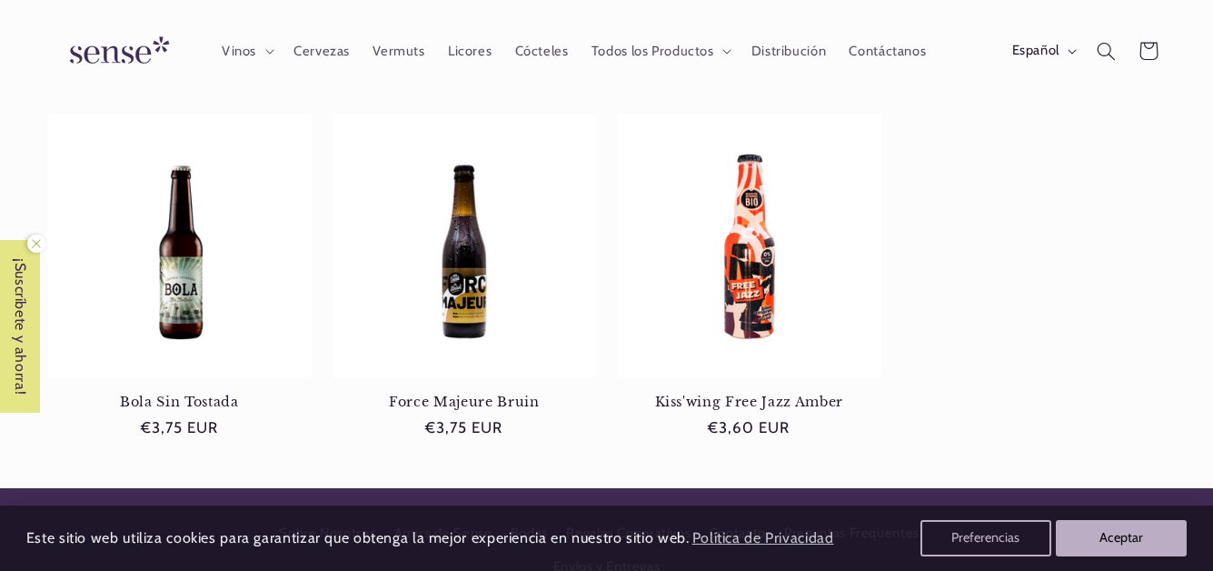
scroll to position [996, 0]
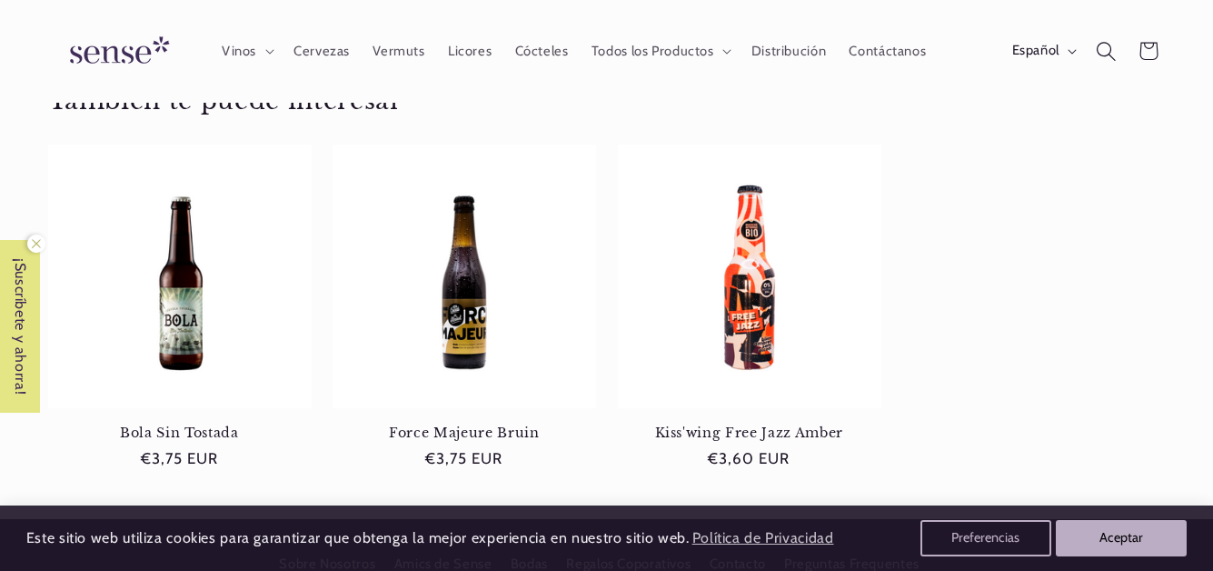
click at [1107, 46] on icon "Búsqueda" at bounding box center [1106, 51] width 20 height 20
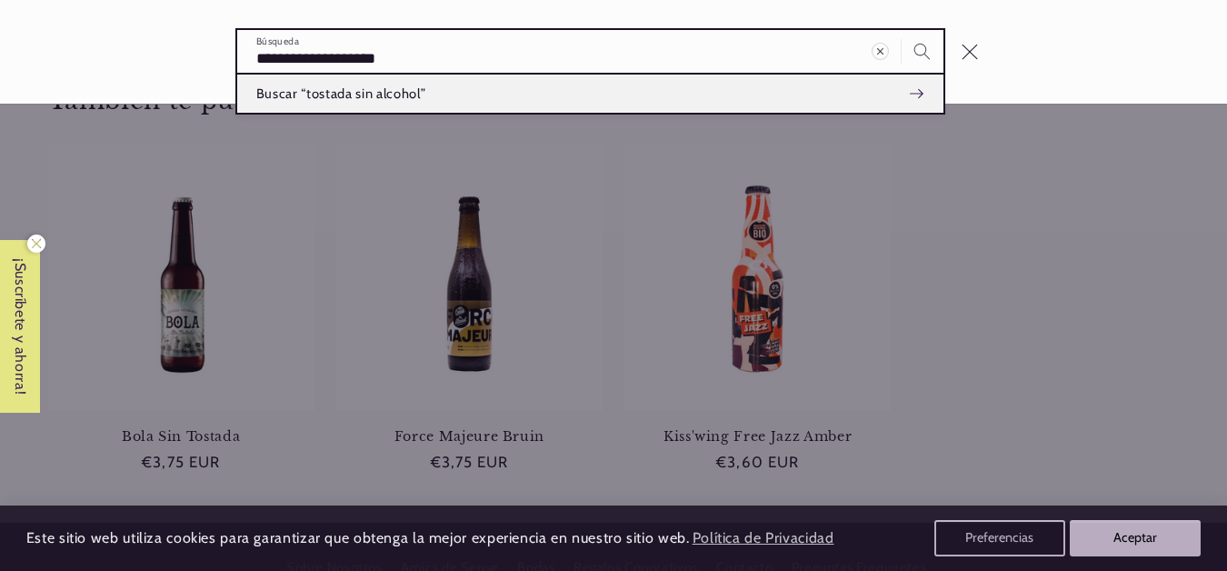
scroll to position [0, 1101]
type input "**********"
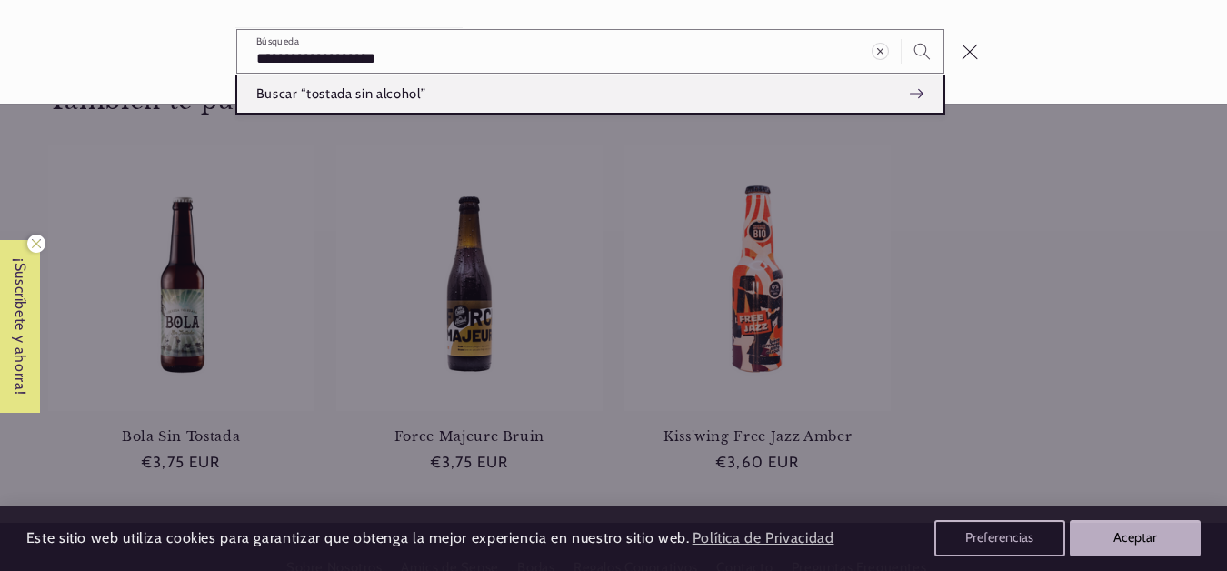
click at [382, 93] on span "Buscar “tostada sin alcohol”" at bounding box center [340, 94] width 169 height 18
